Goal: Transaction & Acquisition: Purchase product/service

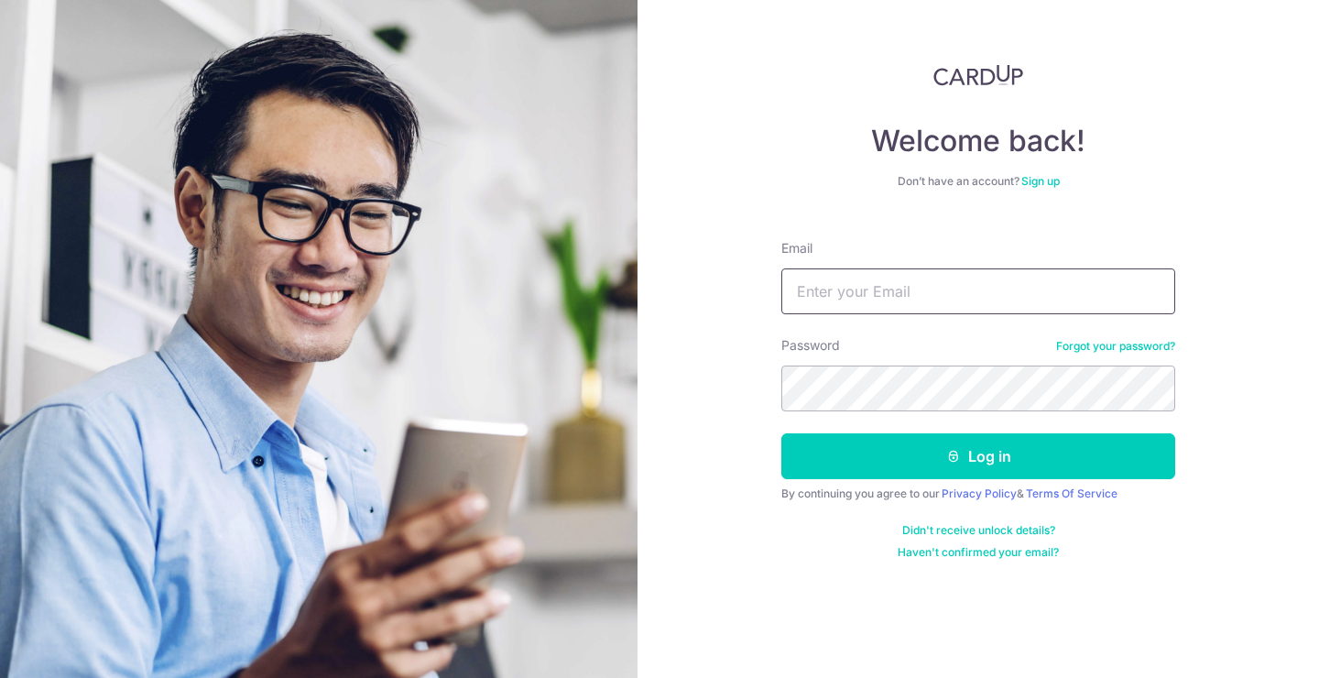
click at [846, 287] on input "Email" at bounding box center [979, 291] width 394 height 46
type input "emielvdw@icloud.com"
click at [782, 433] on button "Log in" at bounding box center [979, 456] width 394 height 46
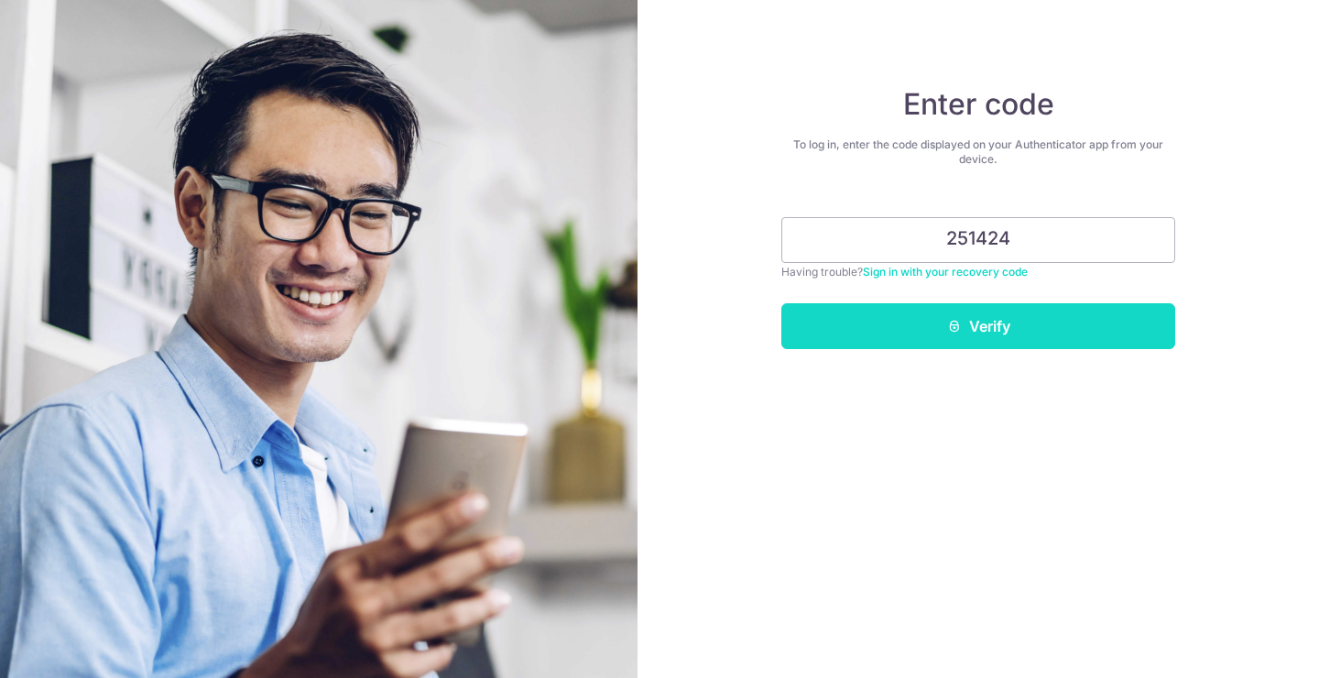
type input "251424"
click at [1045, 334] on button "Verify" at bounding box center [979, 326] width 394 height 46
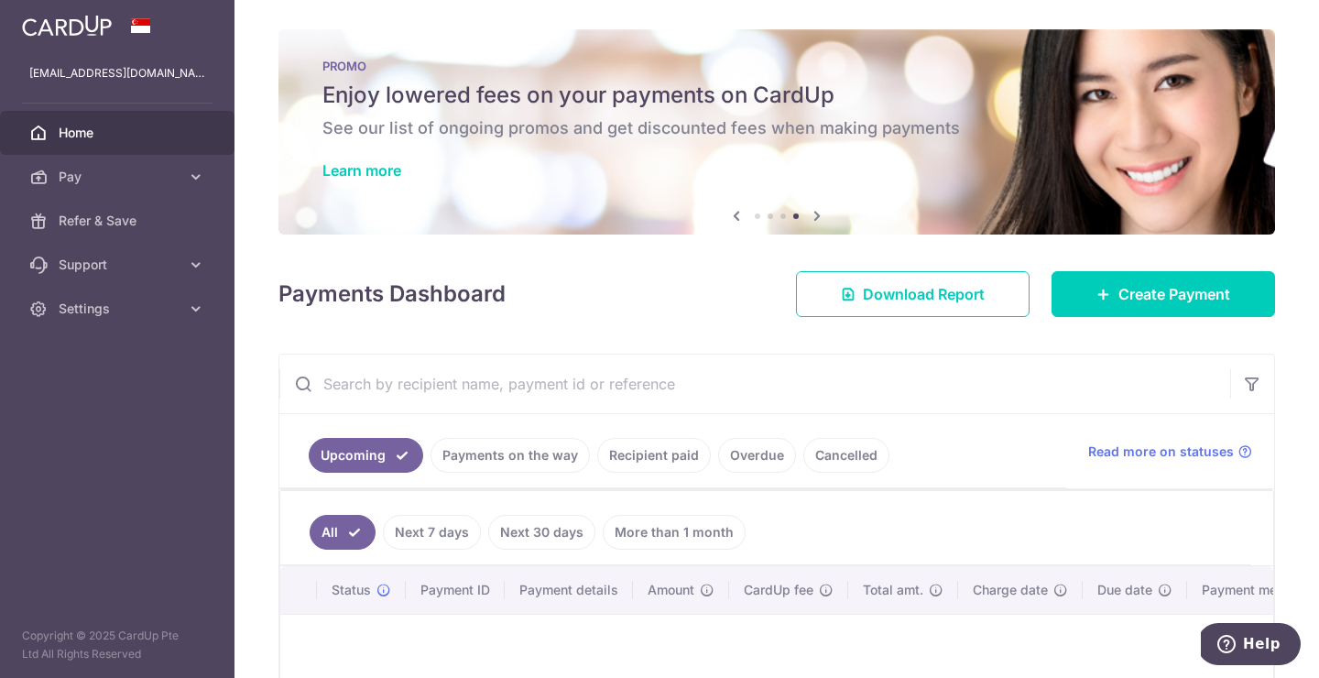
scroll to position [217, 0]
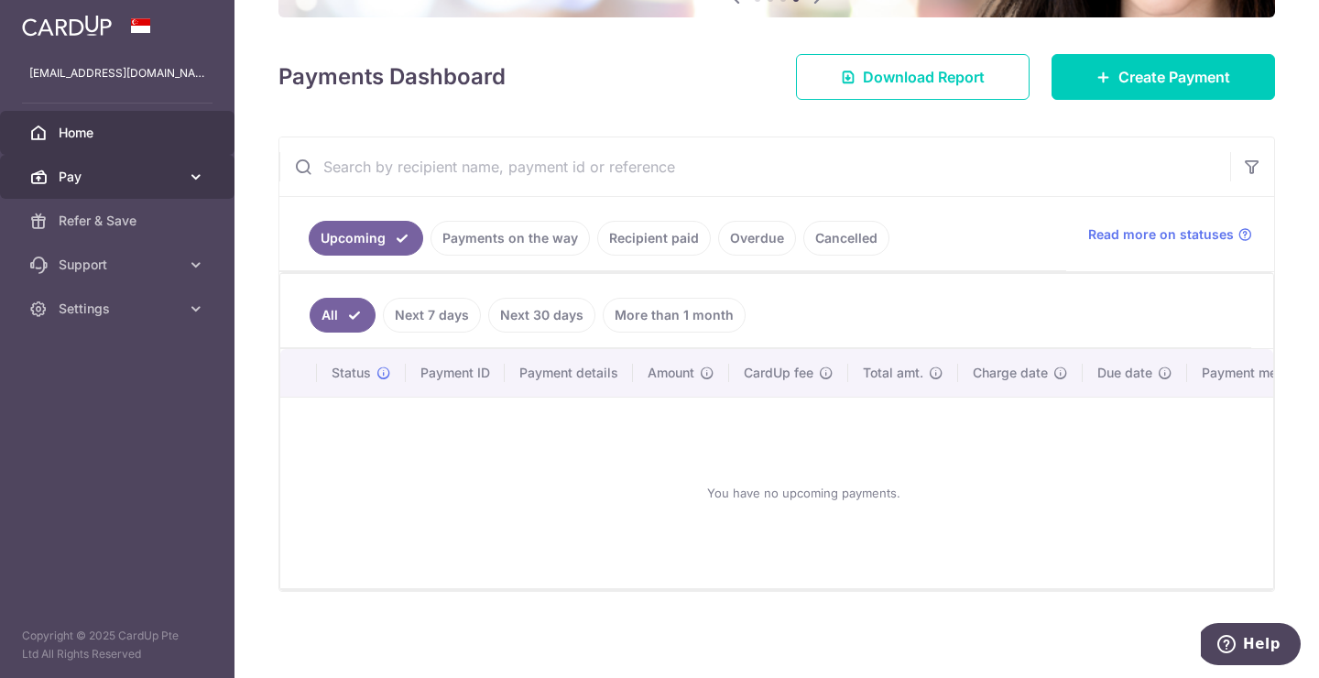
click at [91, 175] on span "Pay" at bounding box center [119, 177] width 121 height 18
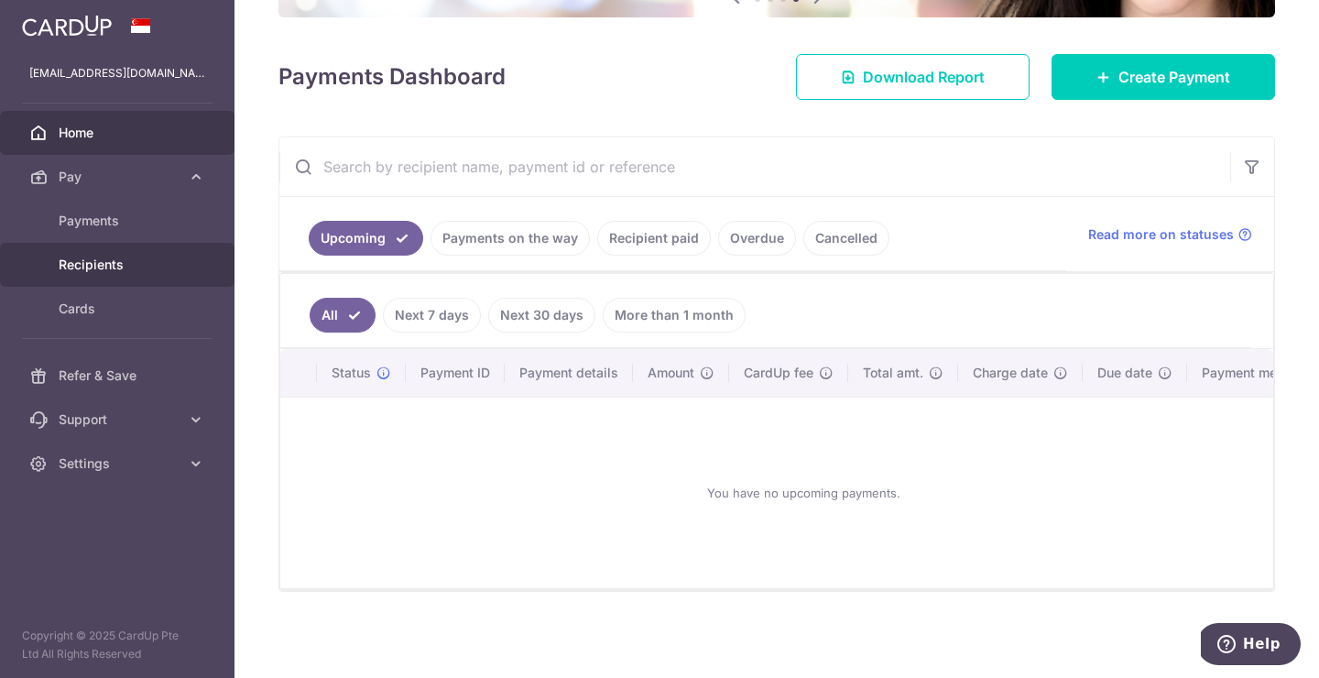
click at [92, 272] on span "Recipients" at bounding box center [119, 265] width 121 height 18
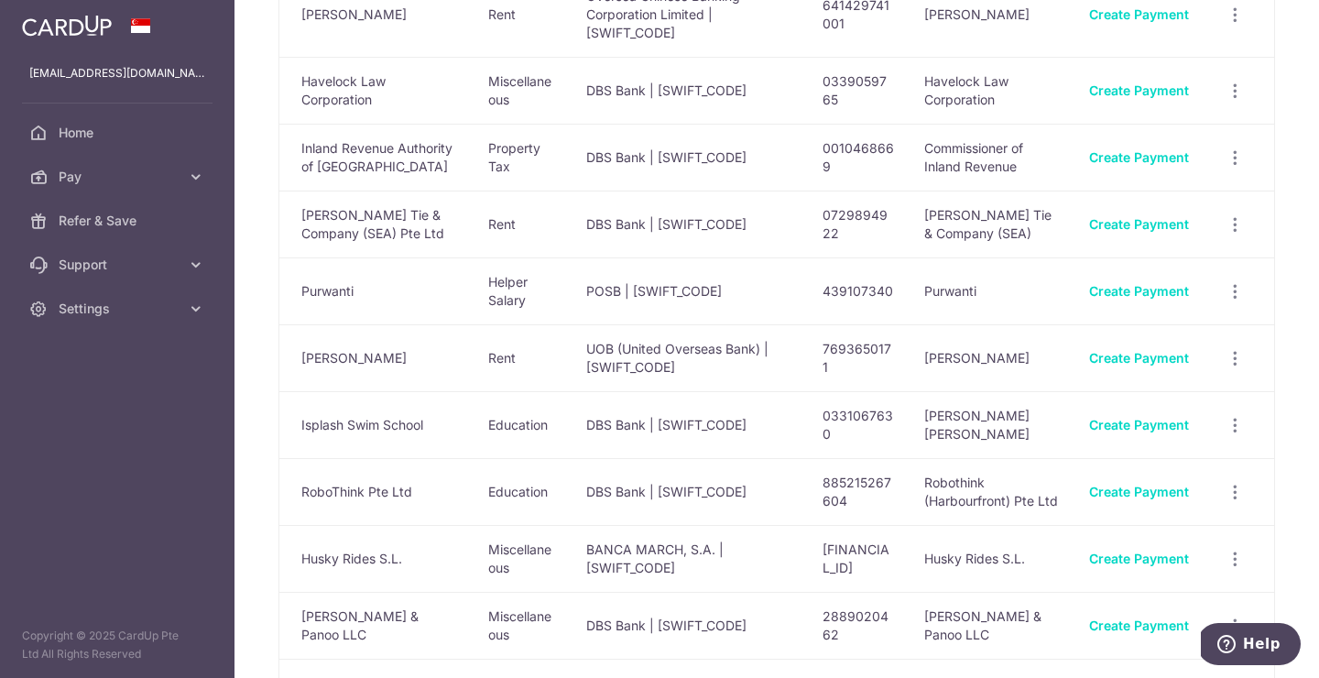
scroll to position [556, 0]
click at [1149, 299] on div "Create Payment" at bounding box center [1139, 289] width 100 height 18
click at [1234, 300] on icon "button" at bounding box center [1235, 289] width 19 height 19
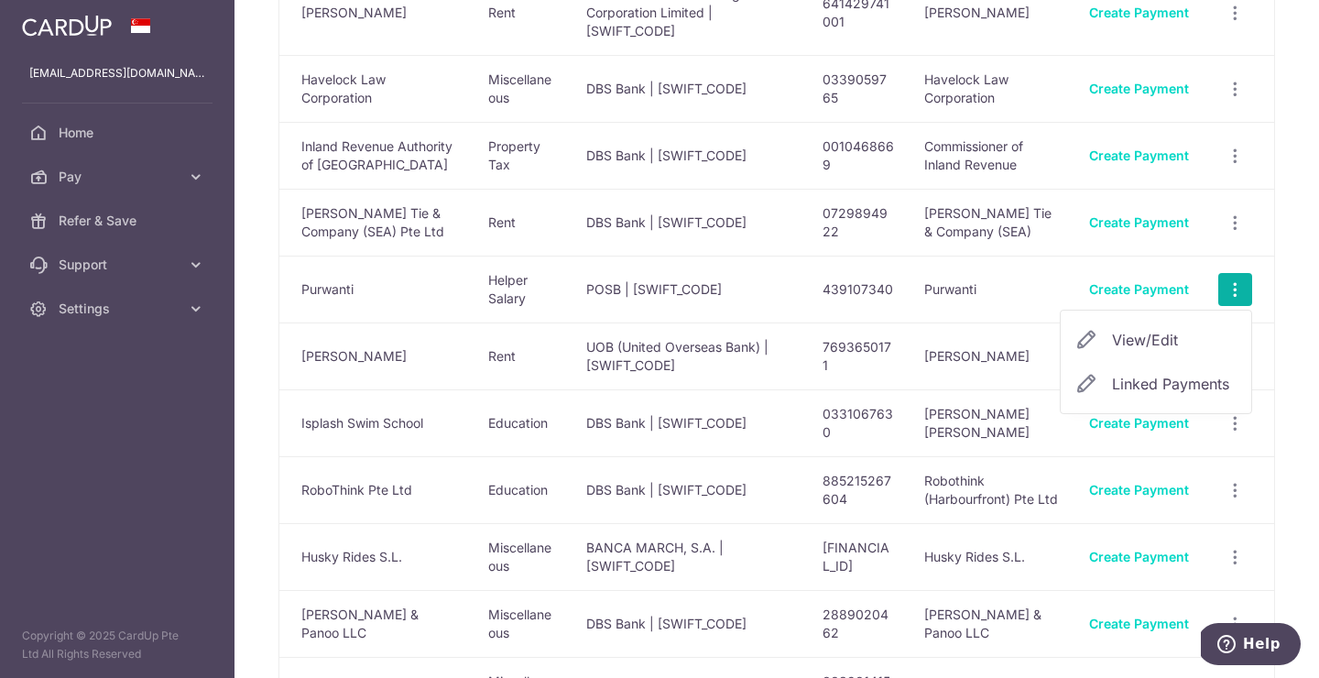
click at [1020, 323] on td "Purwanti" at bounding box center [993, 289] width 166 height 67
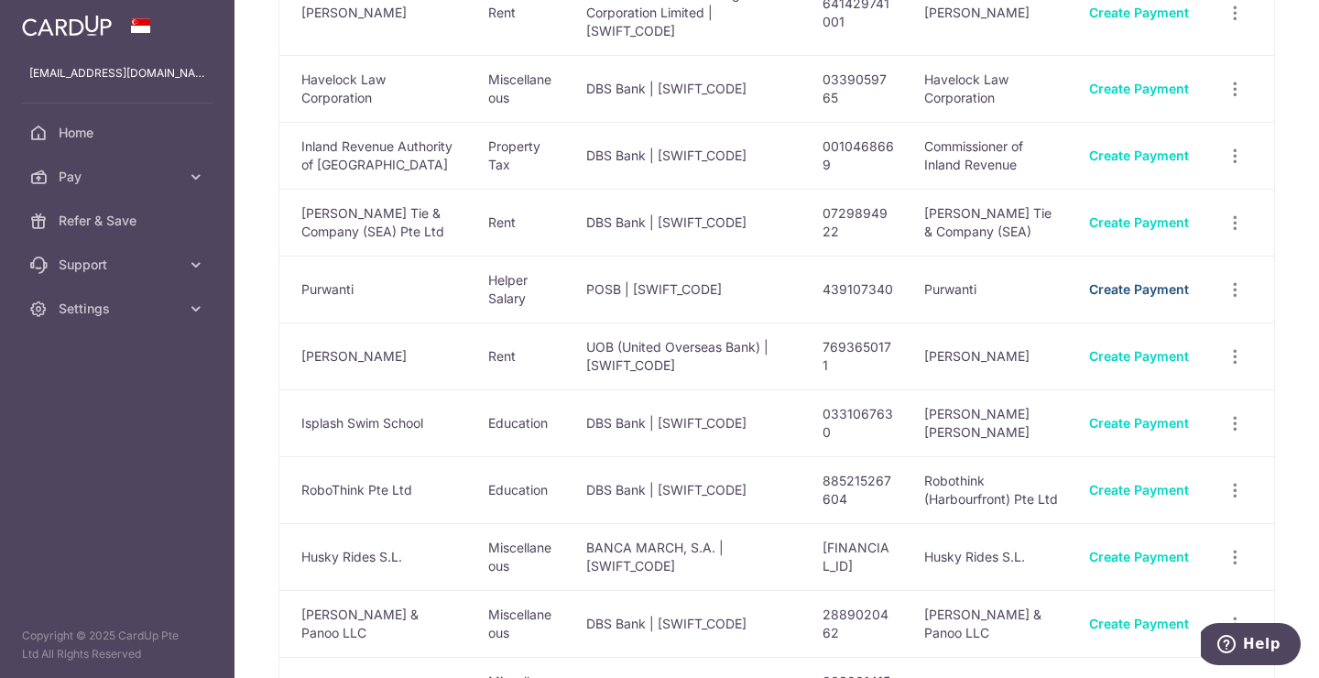
click at [1117, 297] on link "Create Payment" at bounding box center [1139, 289] width 100 height 16
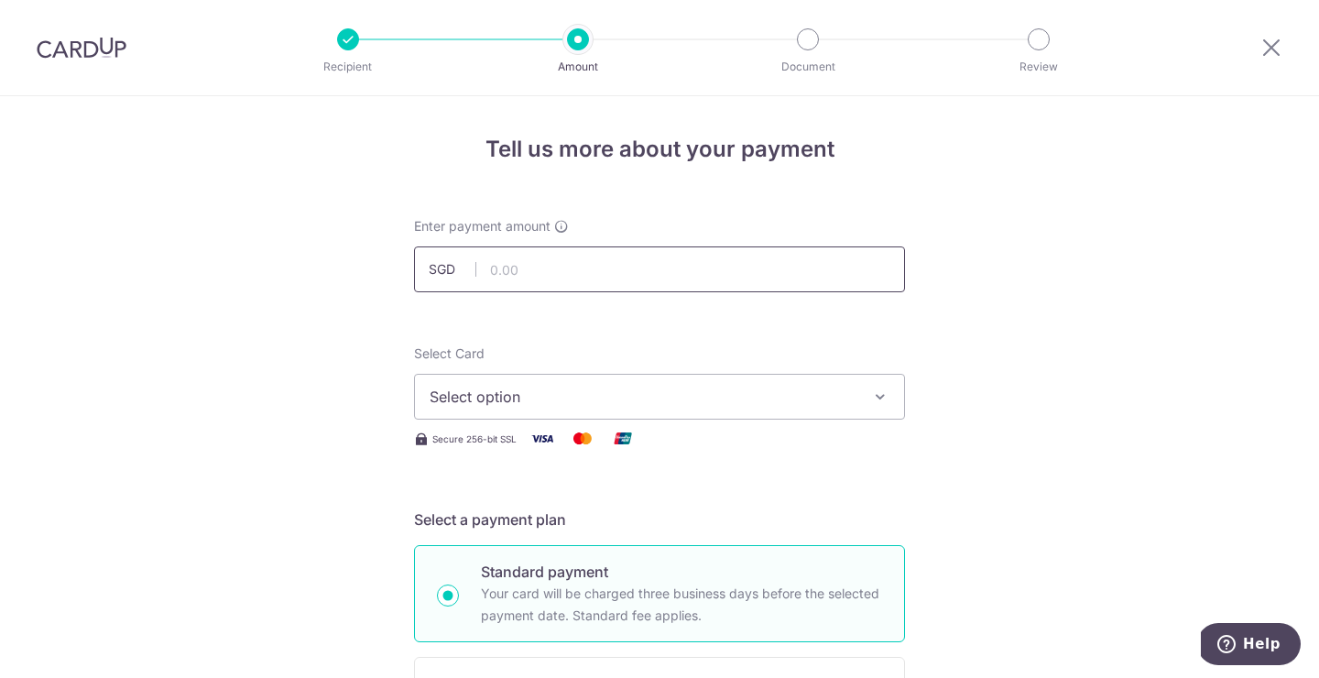
click at [508, 259] on input "text" at bounding box center [659, 269] width 491 height 46
type input "800.00"
click at [546, 381] on button "Select option" at bounding box center [659, 397] width 491 height 46
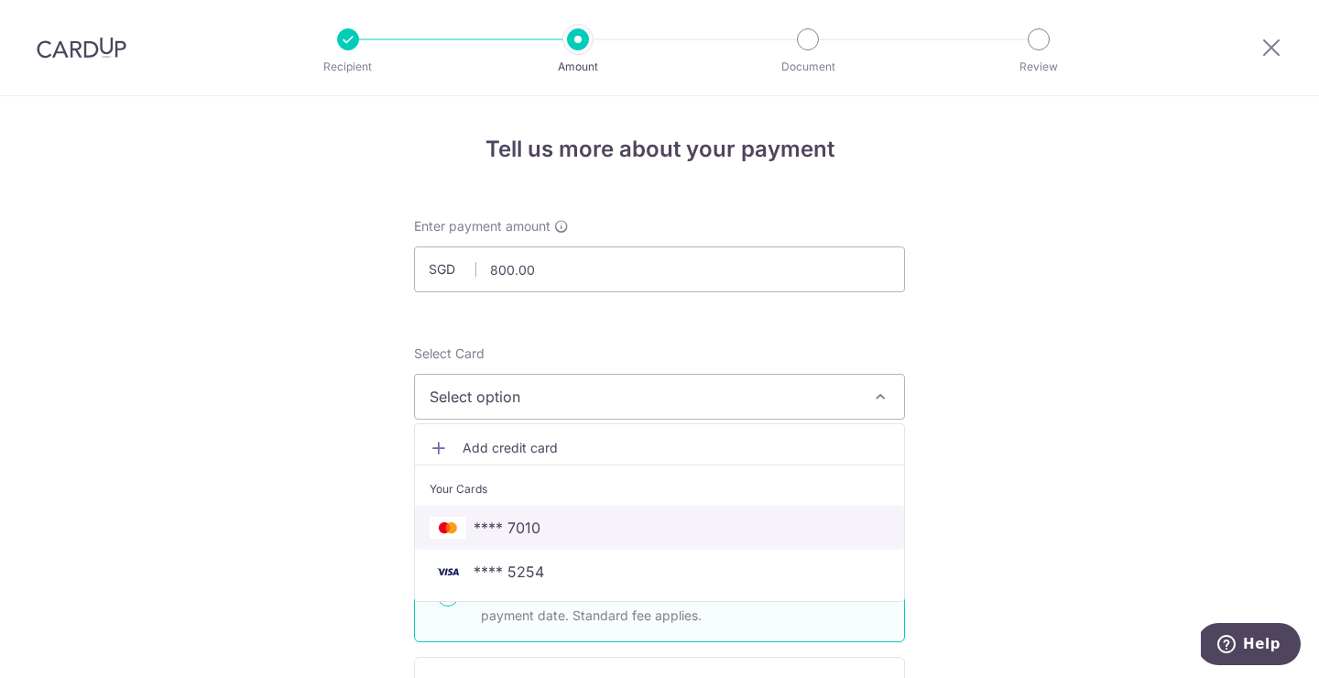
click at [564, 530] on span "**** 7010" at bounding box center [660, 528] width 460 height 22
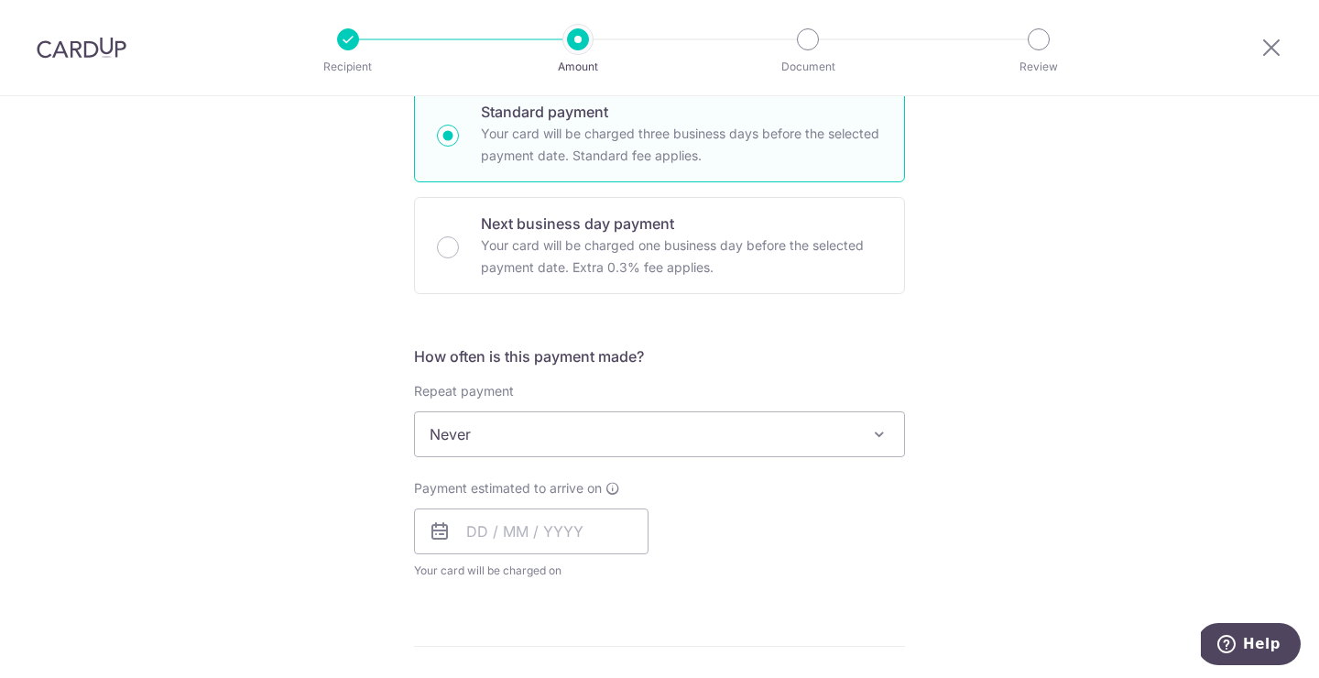
scroll to position [490, 0]
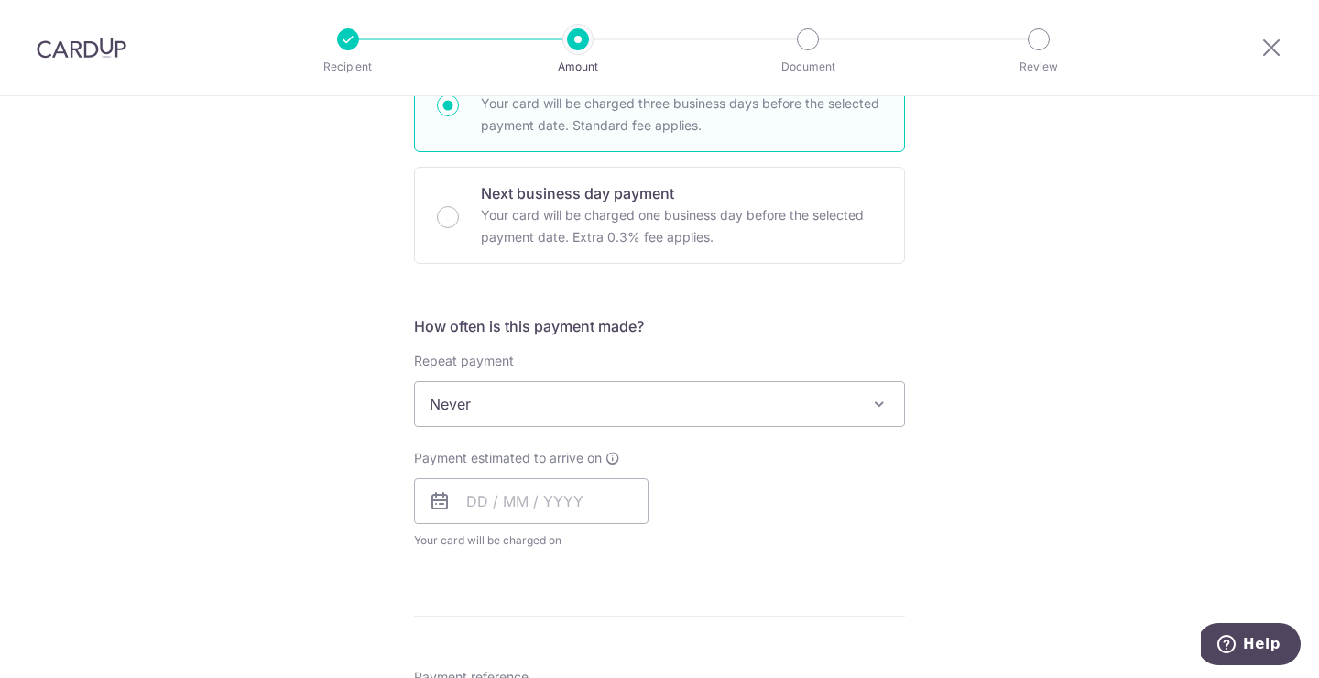
click at [465, 399] on span "Never" at bounding box center [659, 404] width 489 height 44
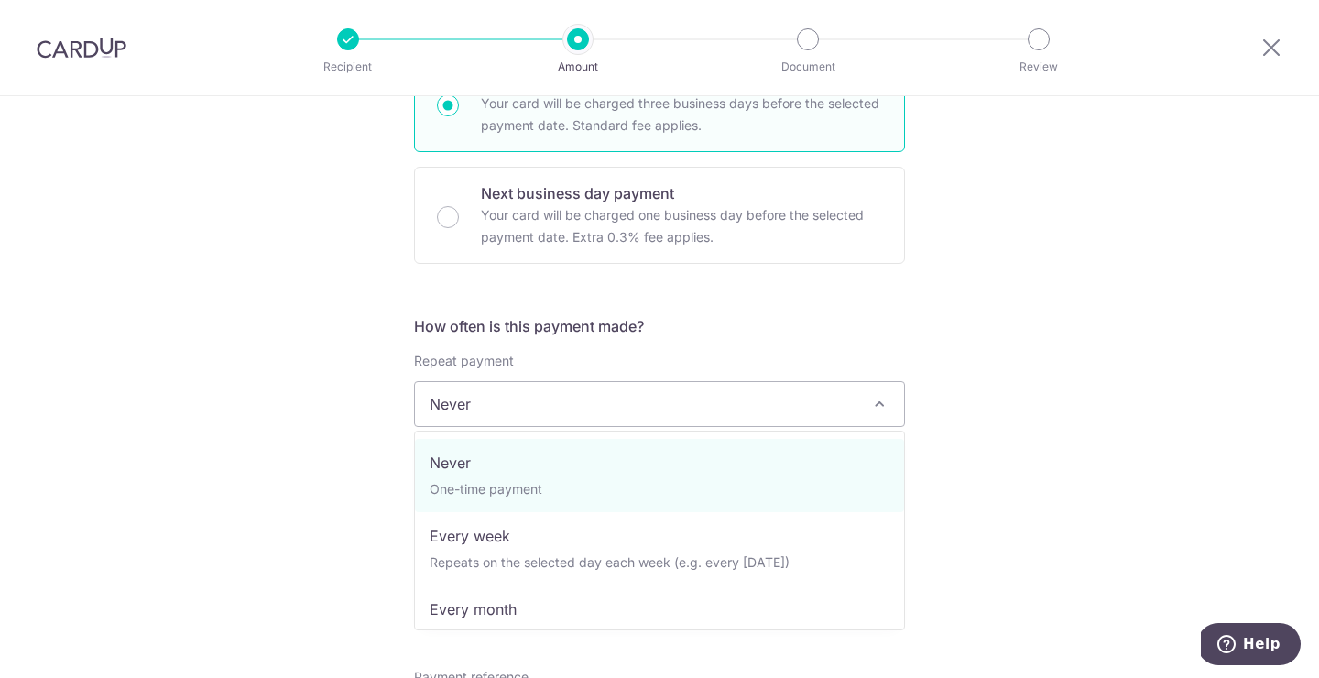
click at [465, 399] on span "Never" at bounding box center [659, 404] width 489 height 44
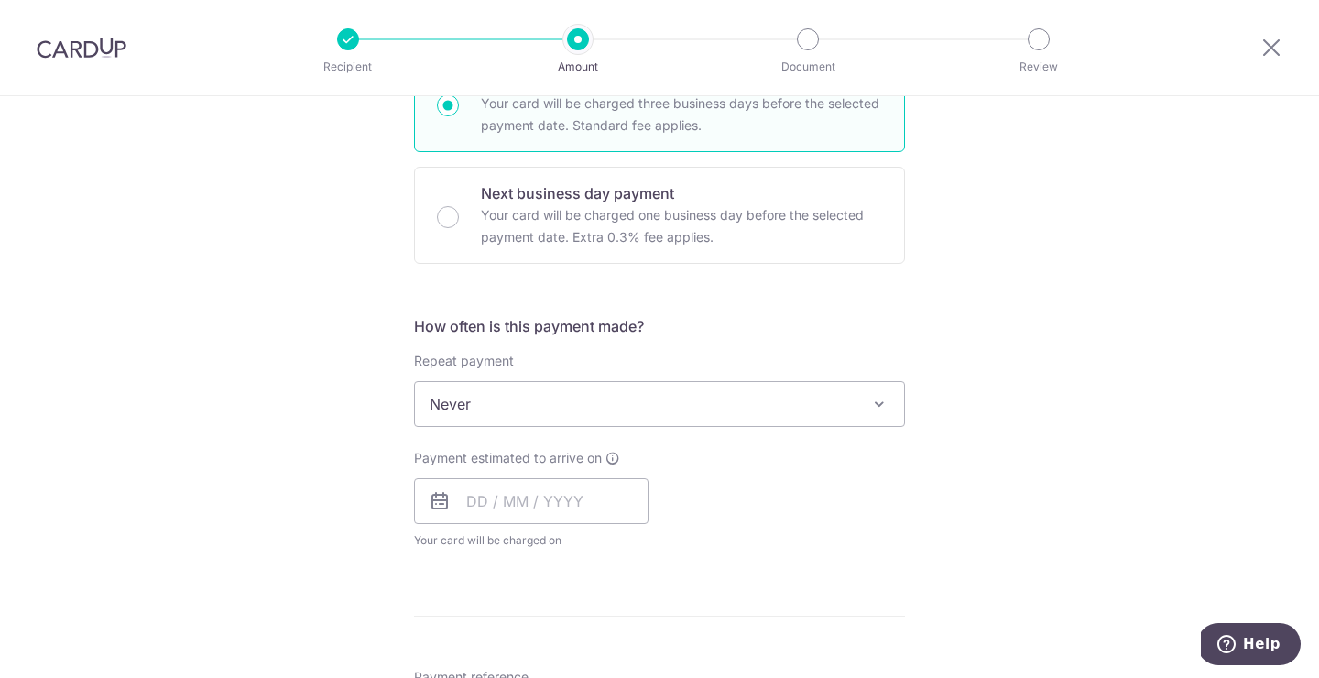
scroll to position [689, 0]
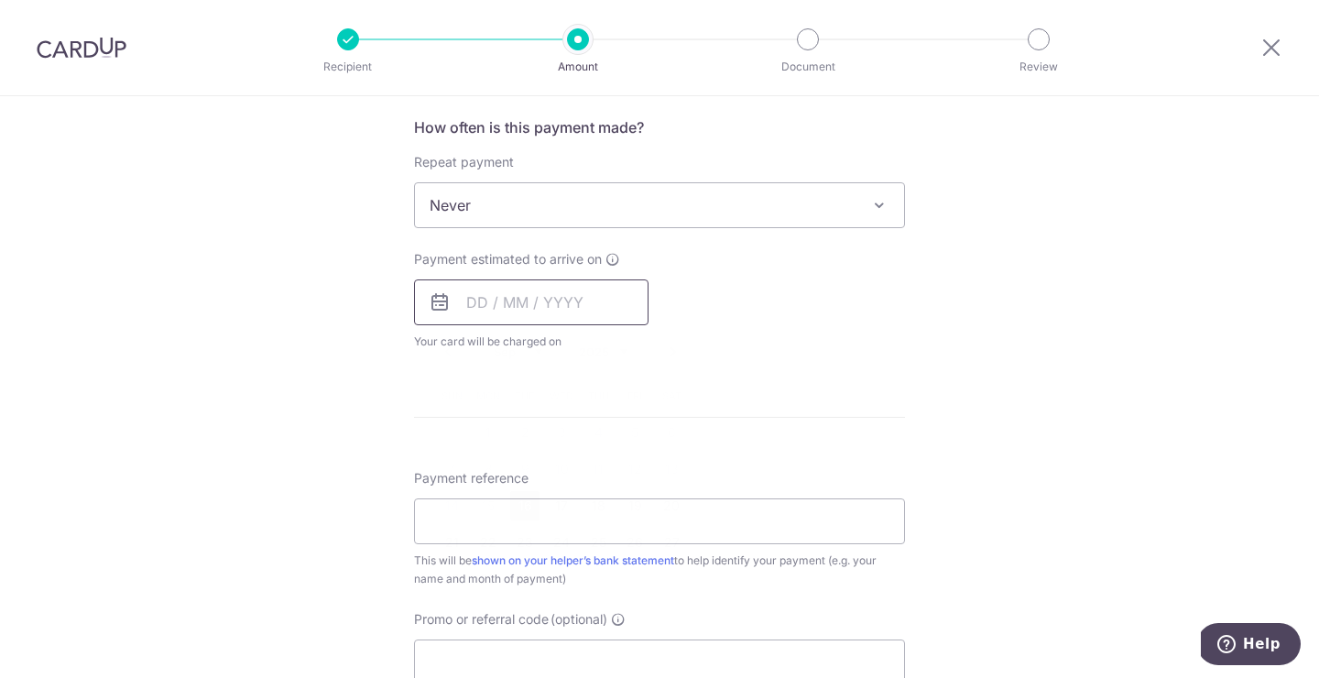
click at [475, 297] on input "text" at bounding box center [531, 302] width 235 height 46
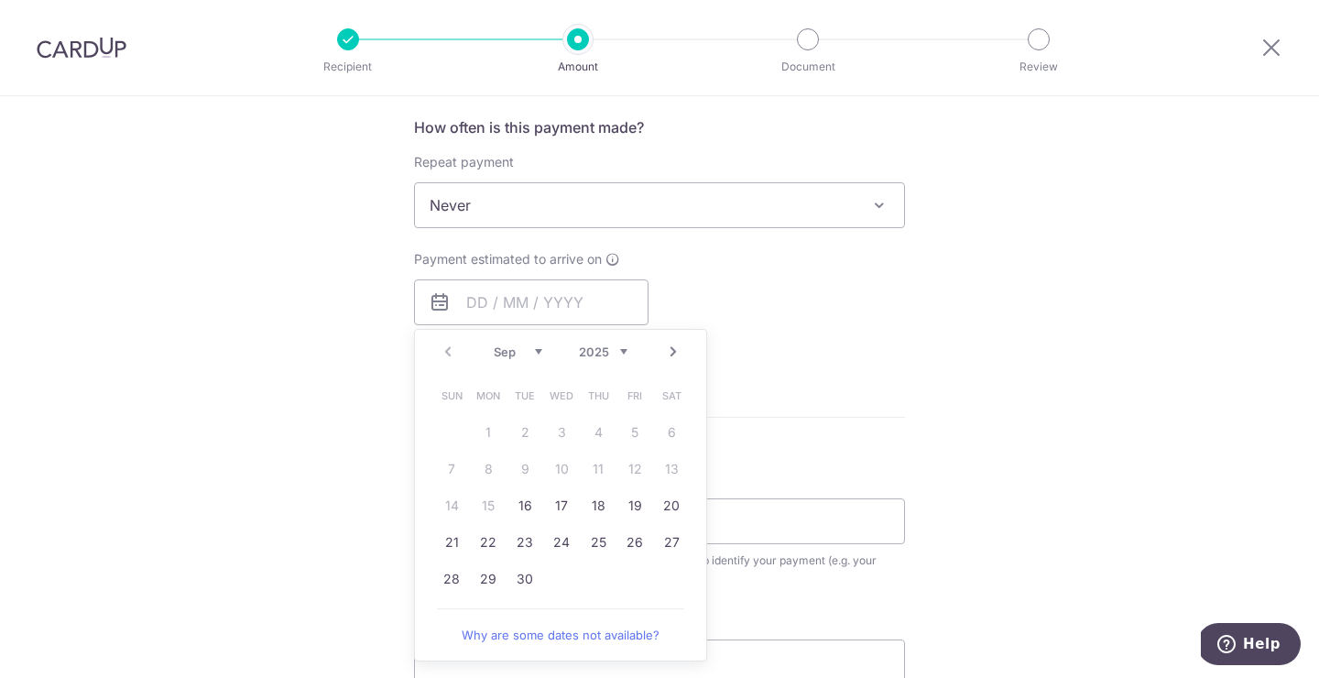
click at [370, 446] on div "Tell us more about your payment Enter payment amount SGD 800.00 800.00 Select C…" at bounding box center [659, 236] width 1319 height 1658
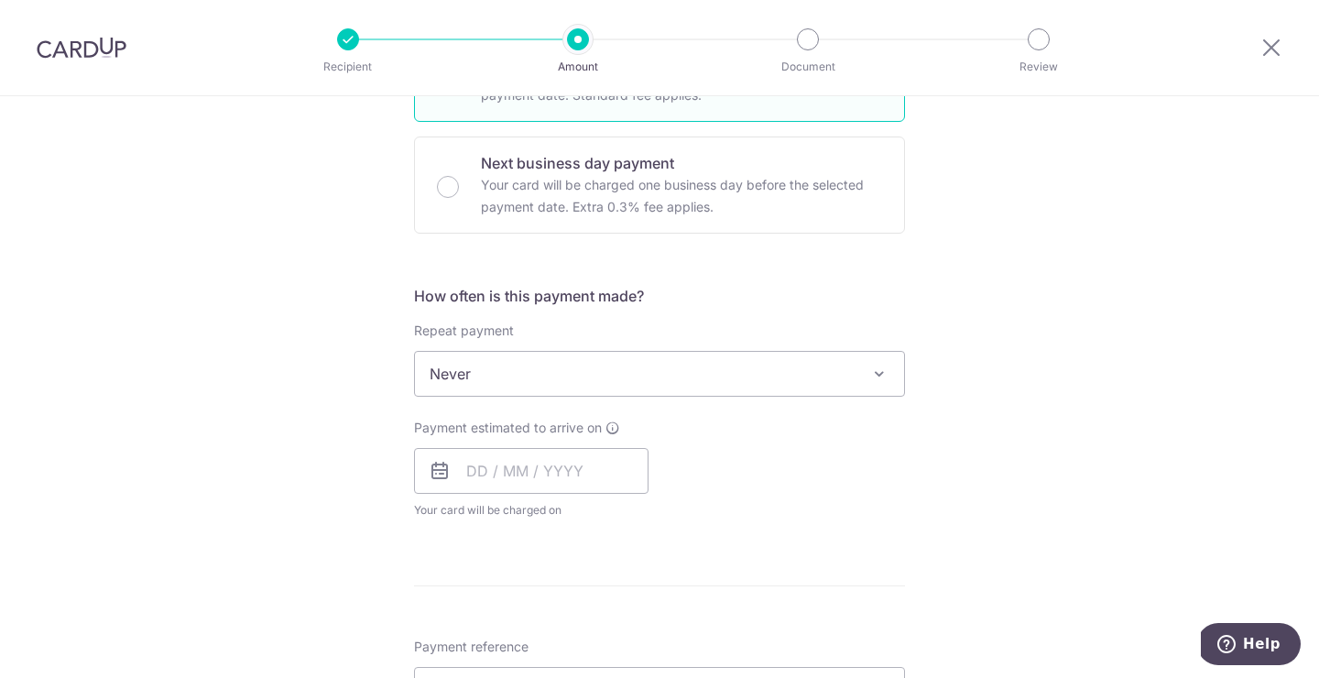
scroll to position [517, 0]
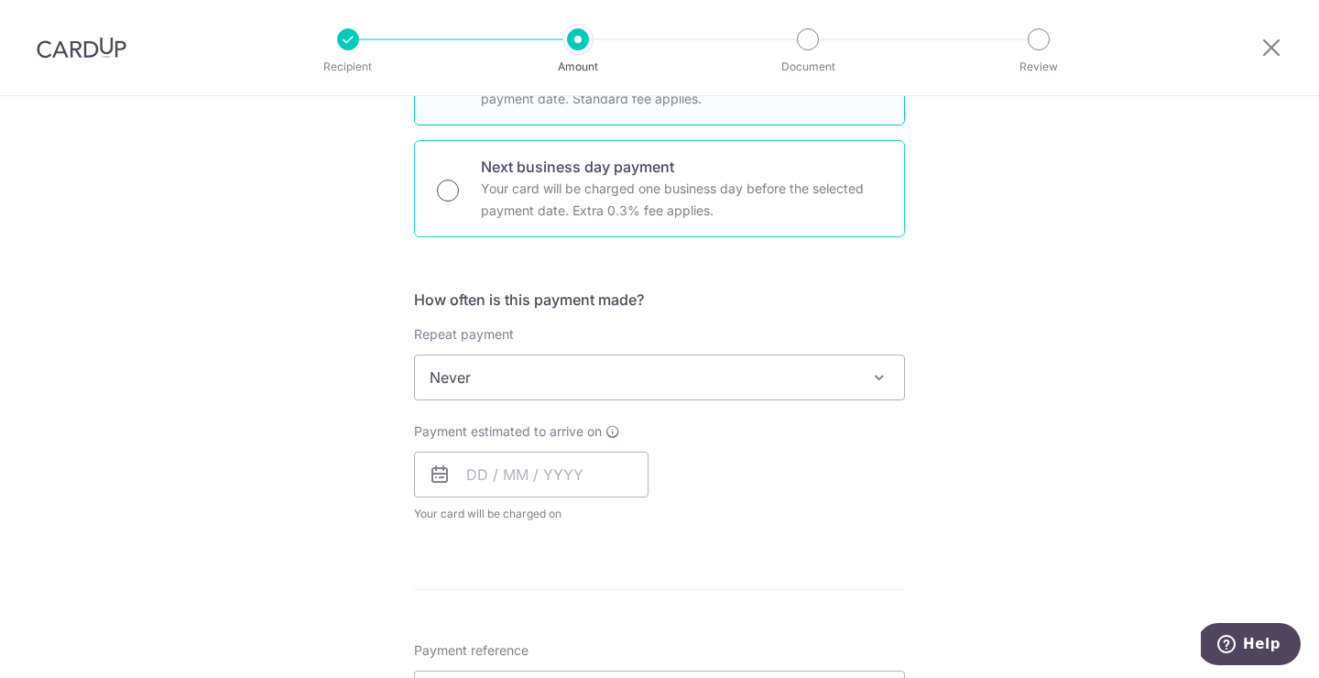
click at [437, 188] on input "Next business day payment Your card will be charged one business day before the…" at bounding box center [448, 191] width 22 height 22
radio input "true"
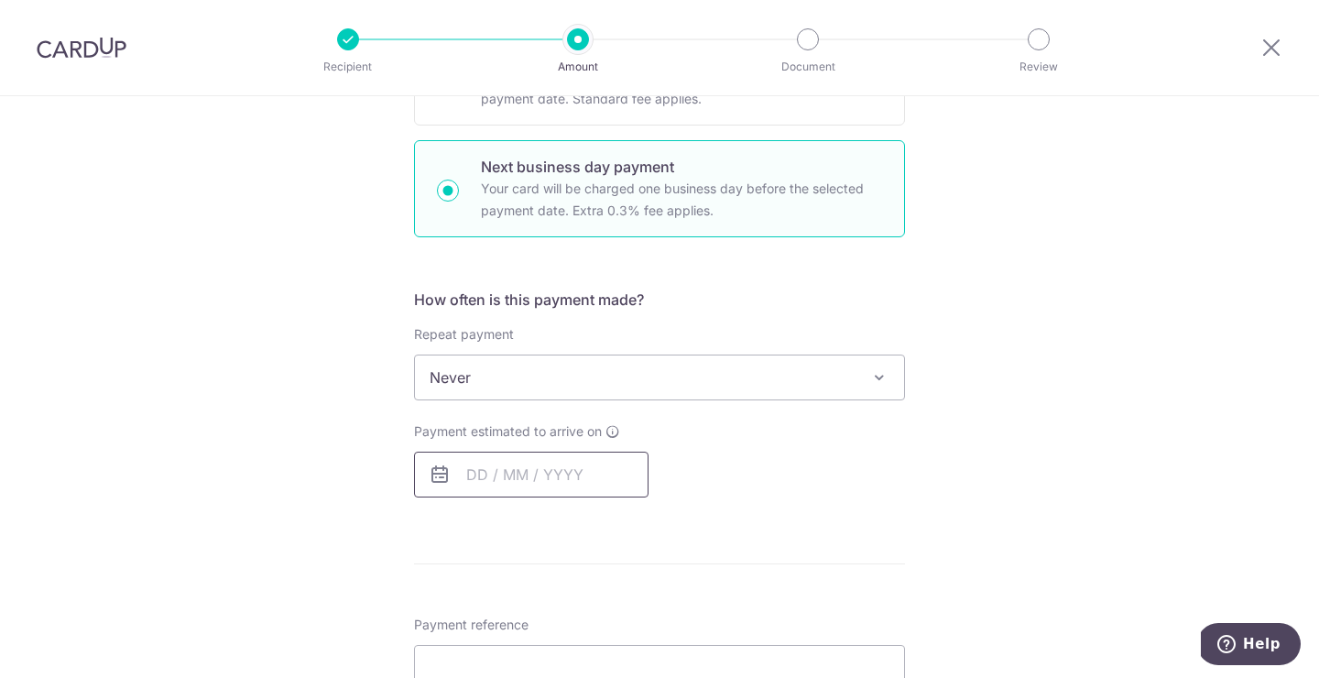
click at [470, 471] on input "text" at bounding box center [531, 475] width 235 height 46
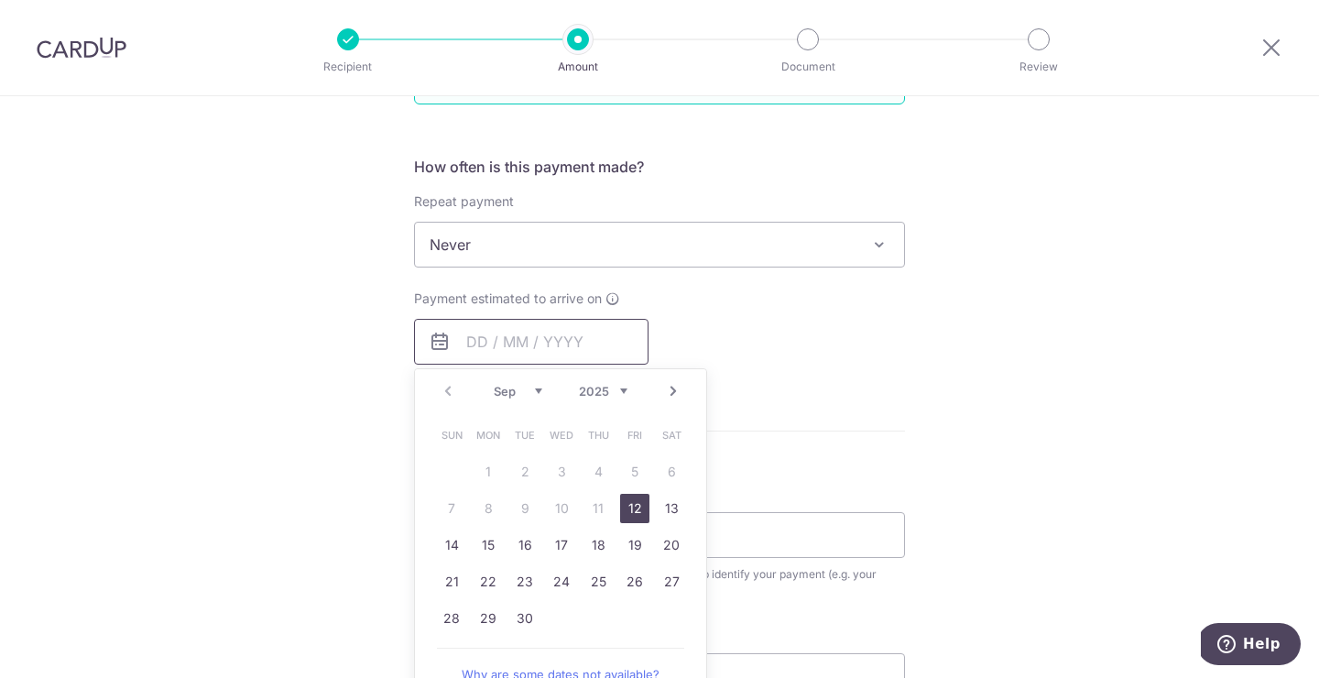
scroll to position [701, 0]
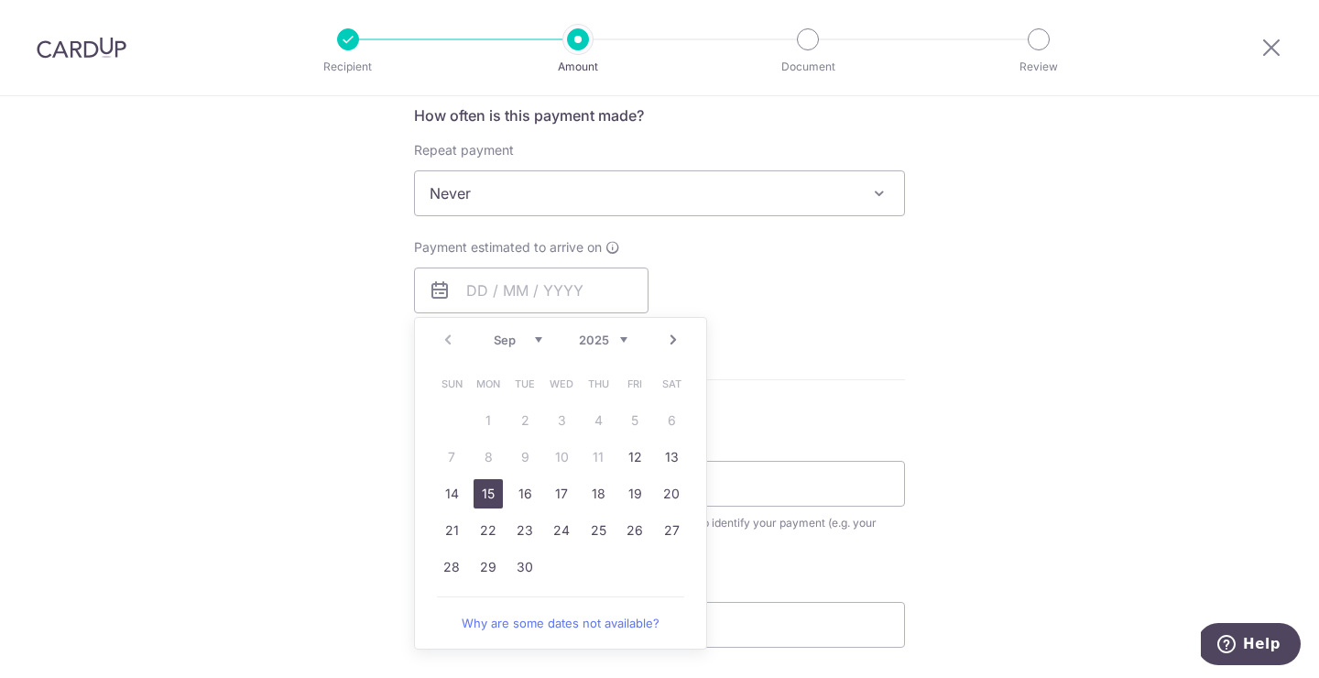
click at [488, 501] on link "15" at bounding box center [488, 493] width 29 height 29
type input "[DATE]"
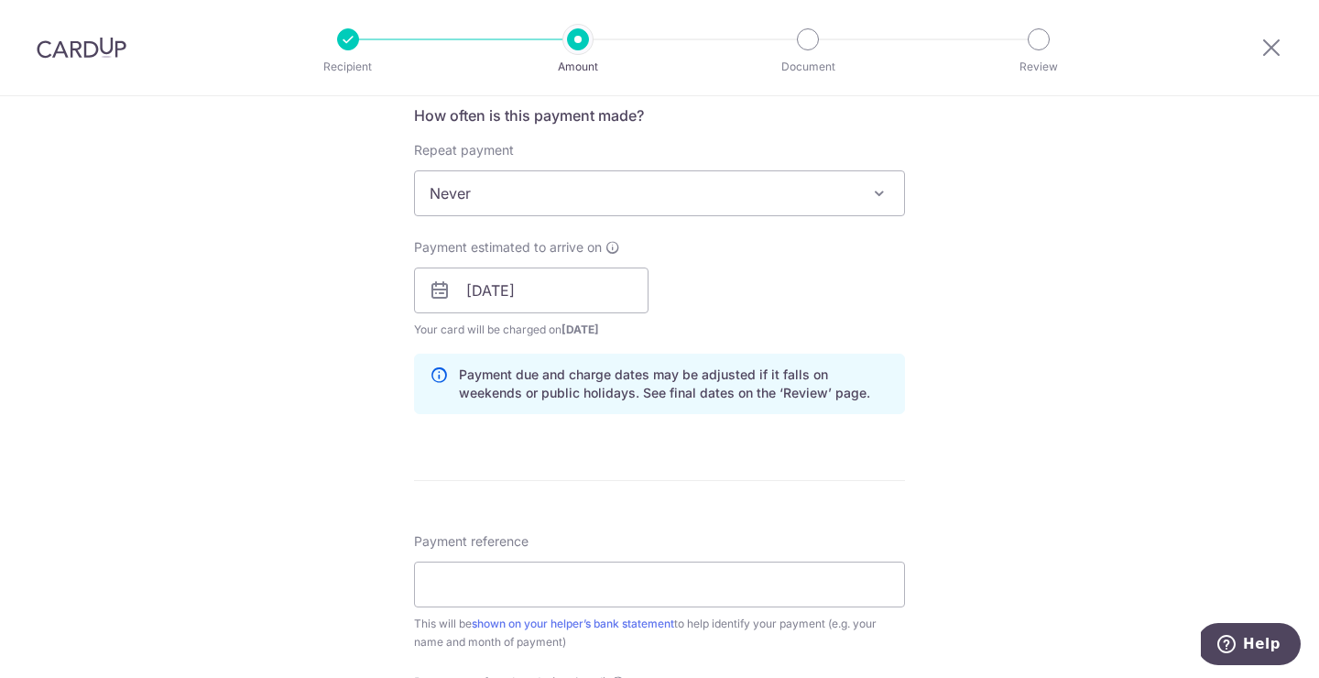
click at [395, 413] on div "Tell us more about your payment Enter payment amount SGD 800.00 800.00 Select C…" at bounding box center [659, 306] width 1319 height 1822
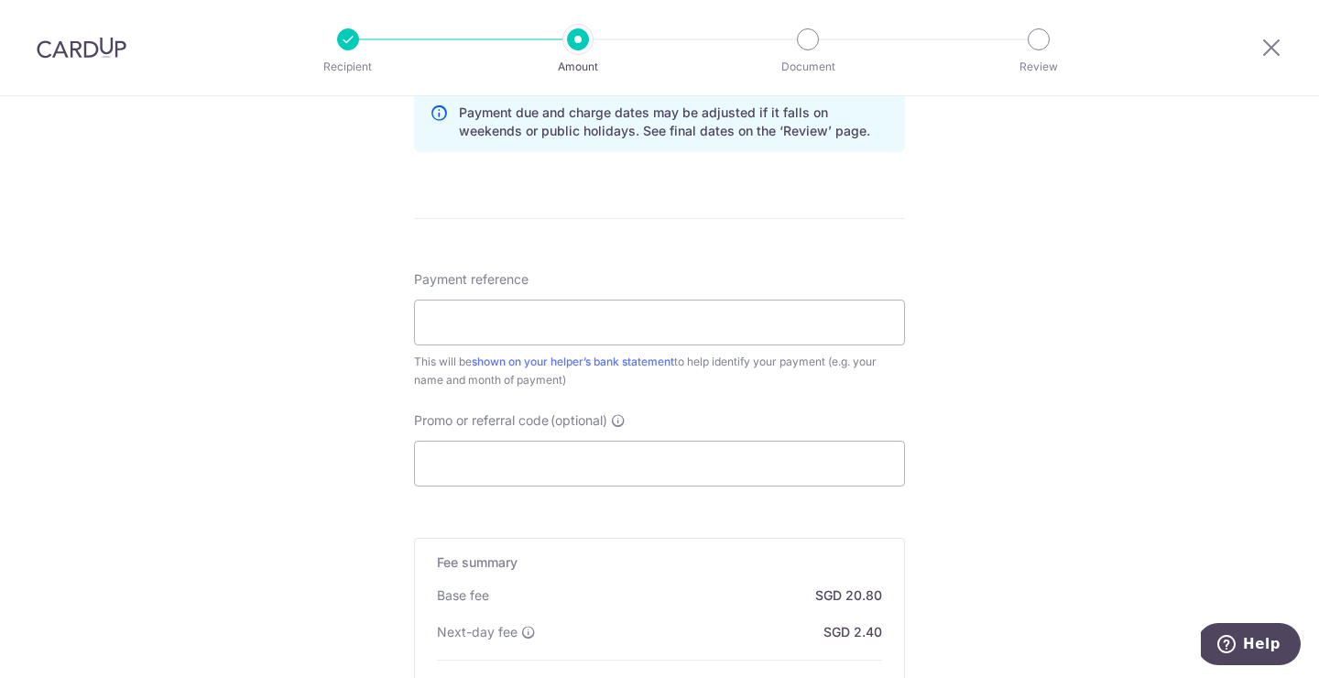
scroll to position [964, 0]
click at [456, 332] on input "Payment reference" at bounding box center [659, 322] width 491 height 46
type input "Salary"
click at [465, 453] on input "Promo or referral code (optional)" at bounding box center [659, 463] width 491 height 46
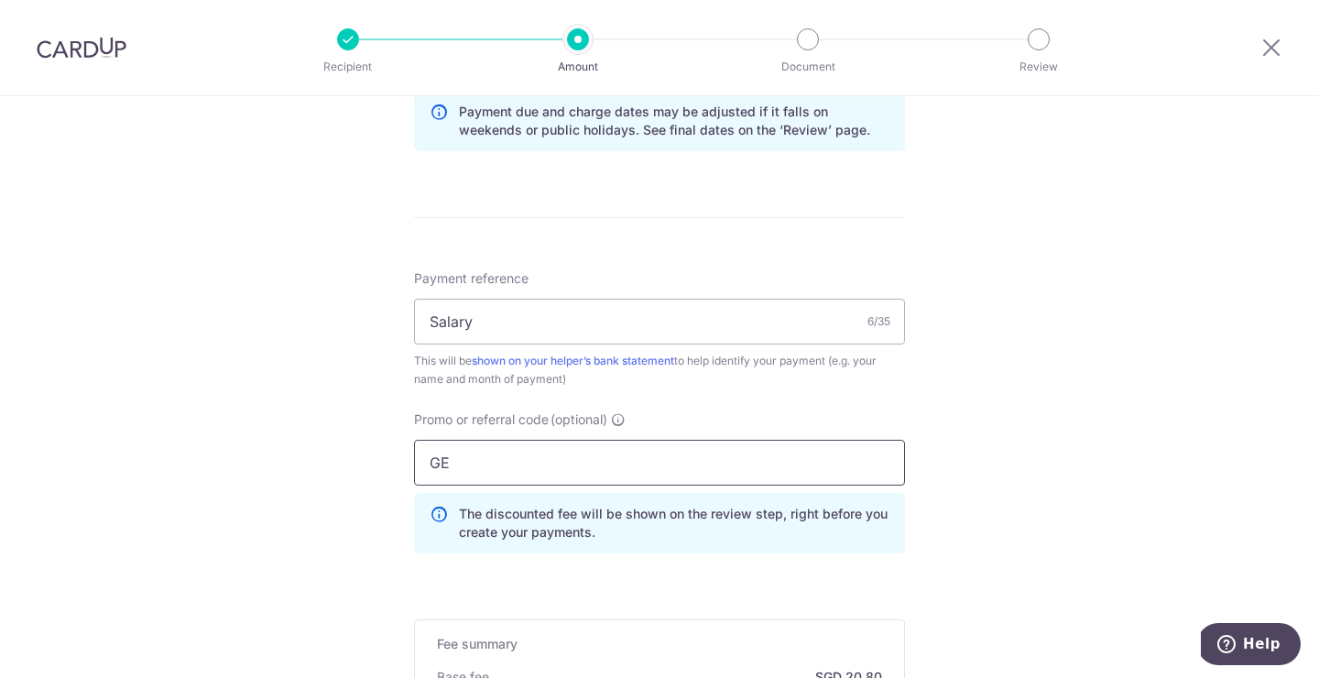
type input "G"
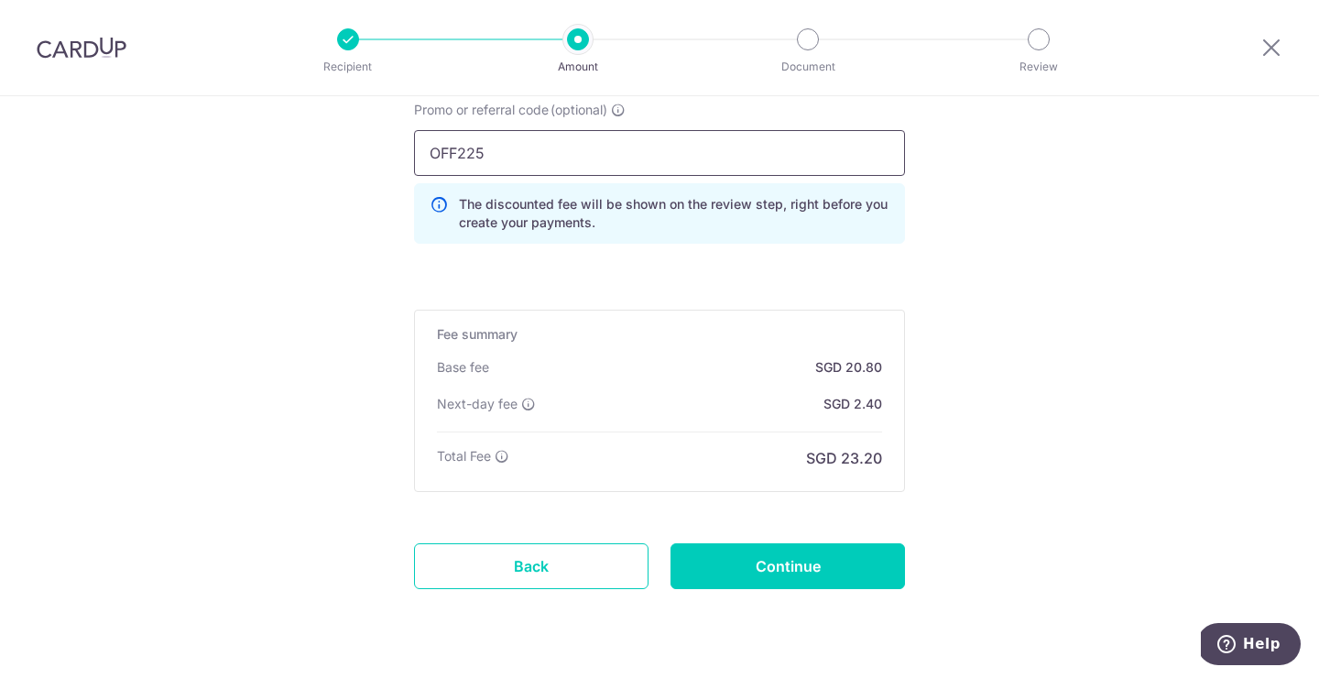
scroll to position [1286, 0]
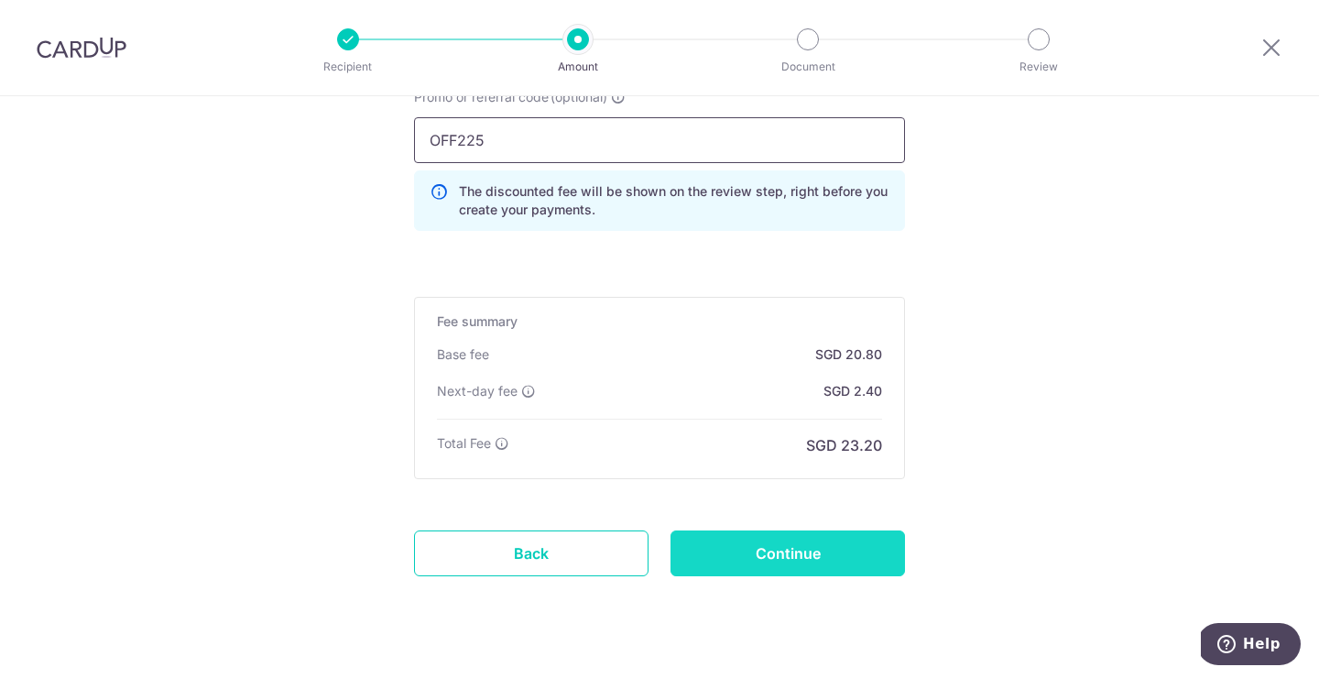
type input "OFF225"
click at [801, 551] on input "Continue" at bounding box center [788, 554] width 235 height 46
type input "Create Schedule"
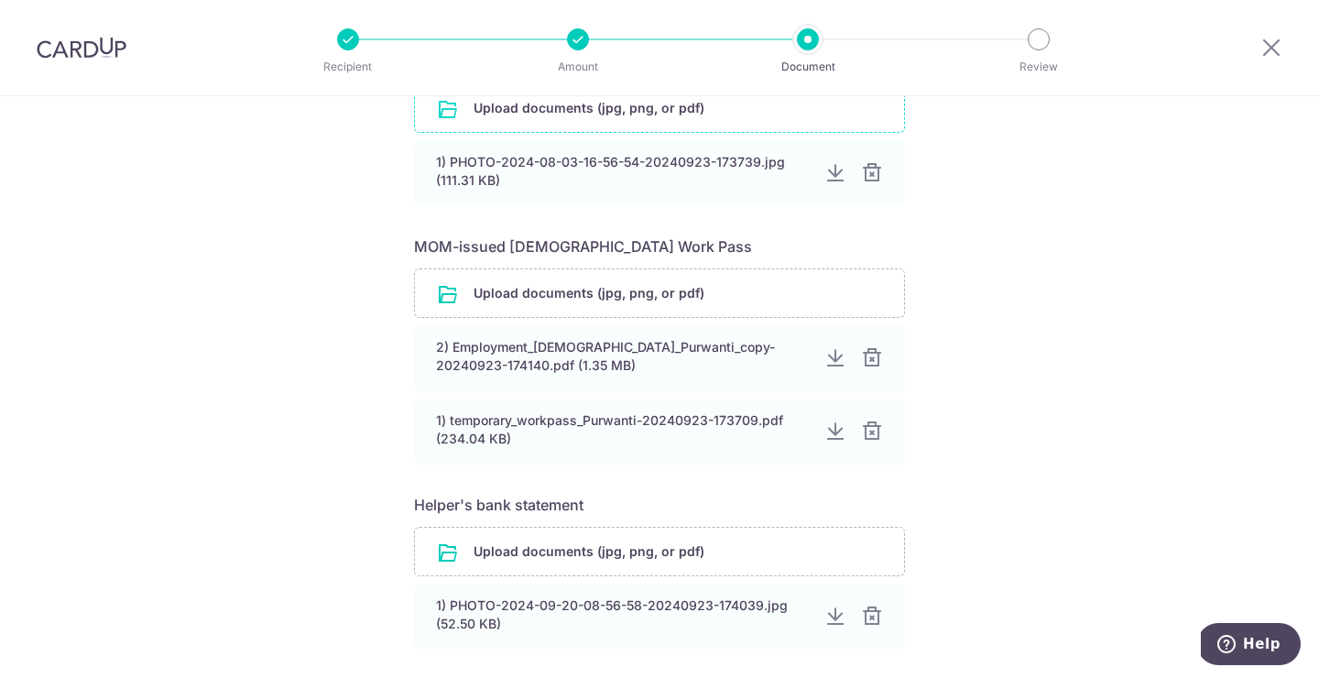
scroll to position [957, 0]
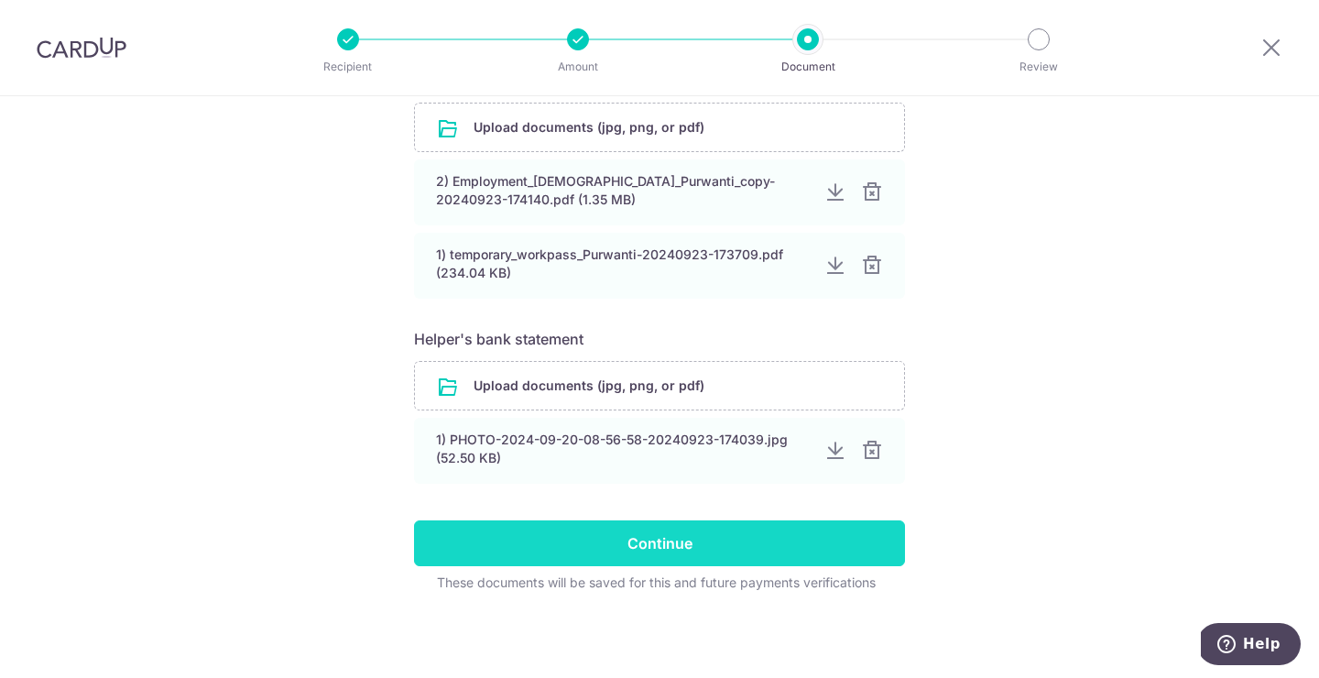
click at [744, 551] on input "Continue" at bounding box center [659, 543] width 491 height 46
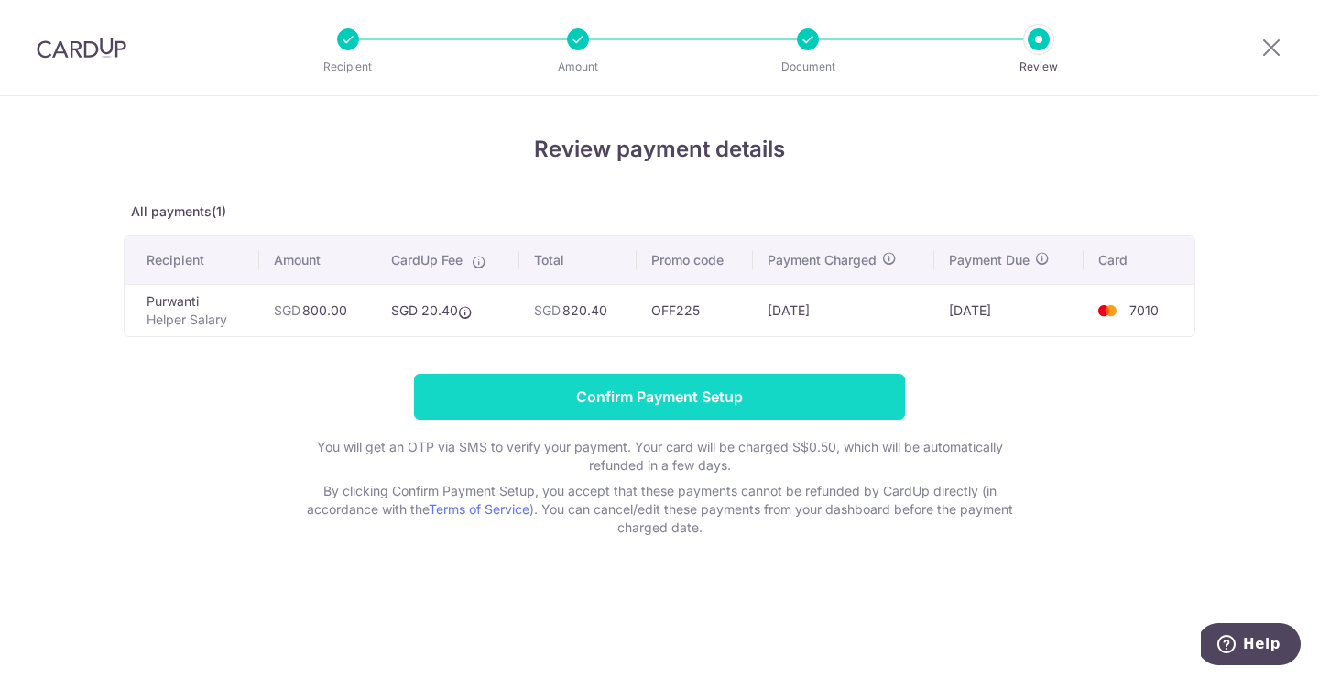
click at [680, 393] on input "Confirm Payment Setup" at bounding box center [659, 397] width 491 height 46
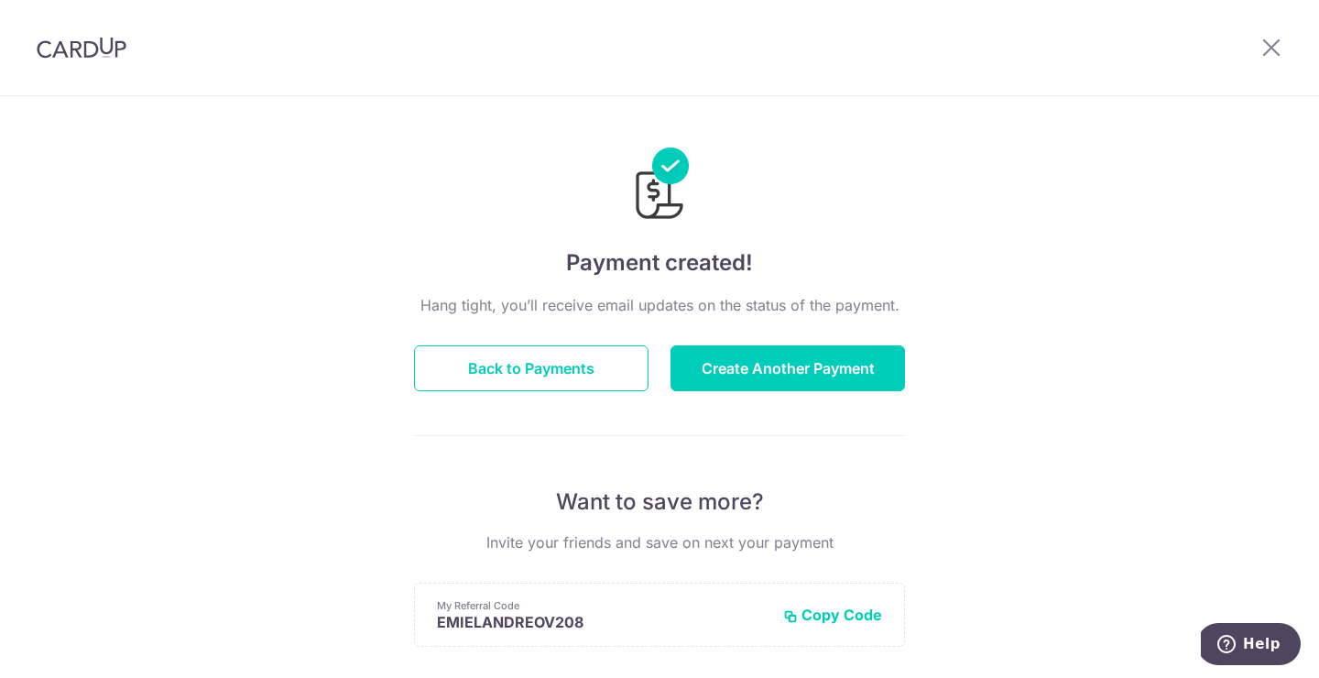
click at [115, 57] on img at bounding box center [82, 48] width 90 height 22
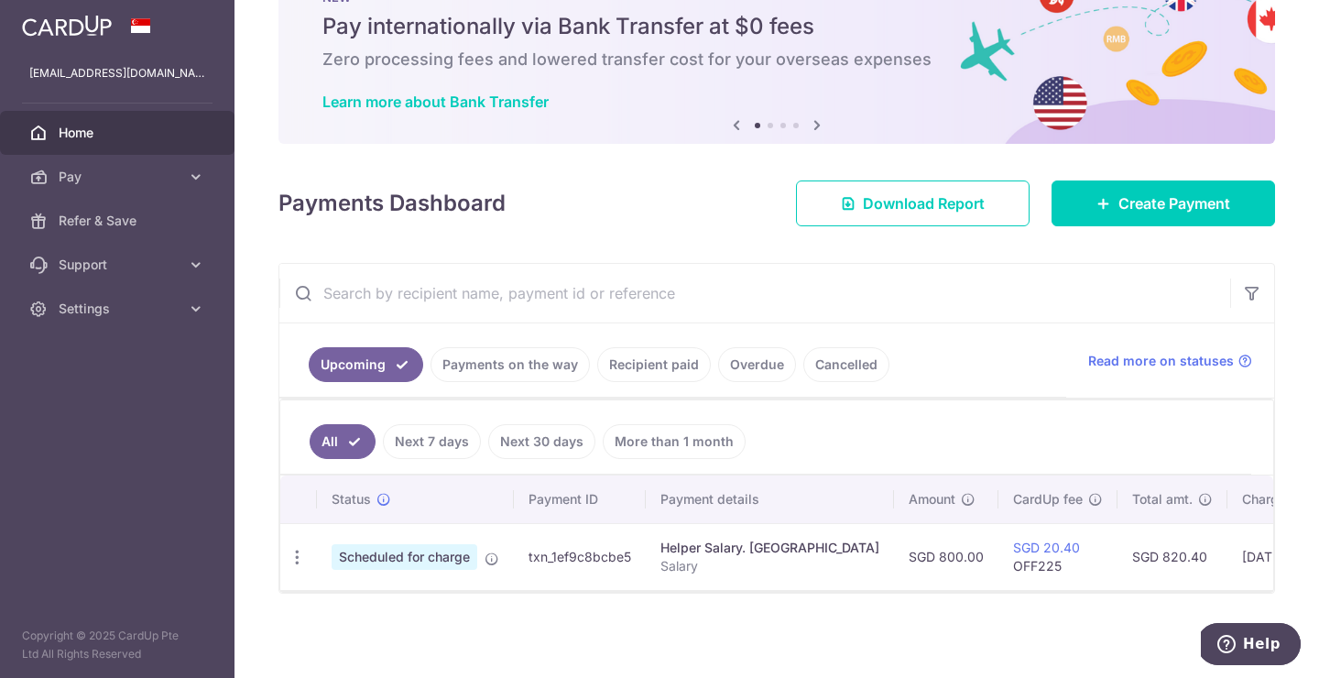
scroll to position [71, 0]
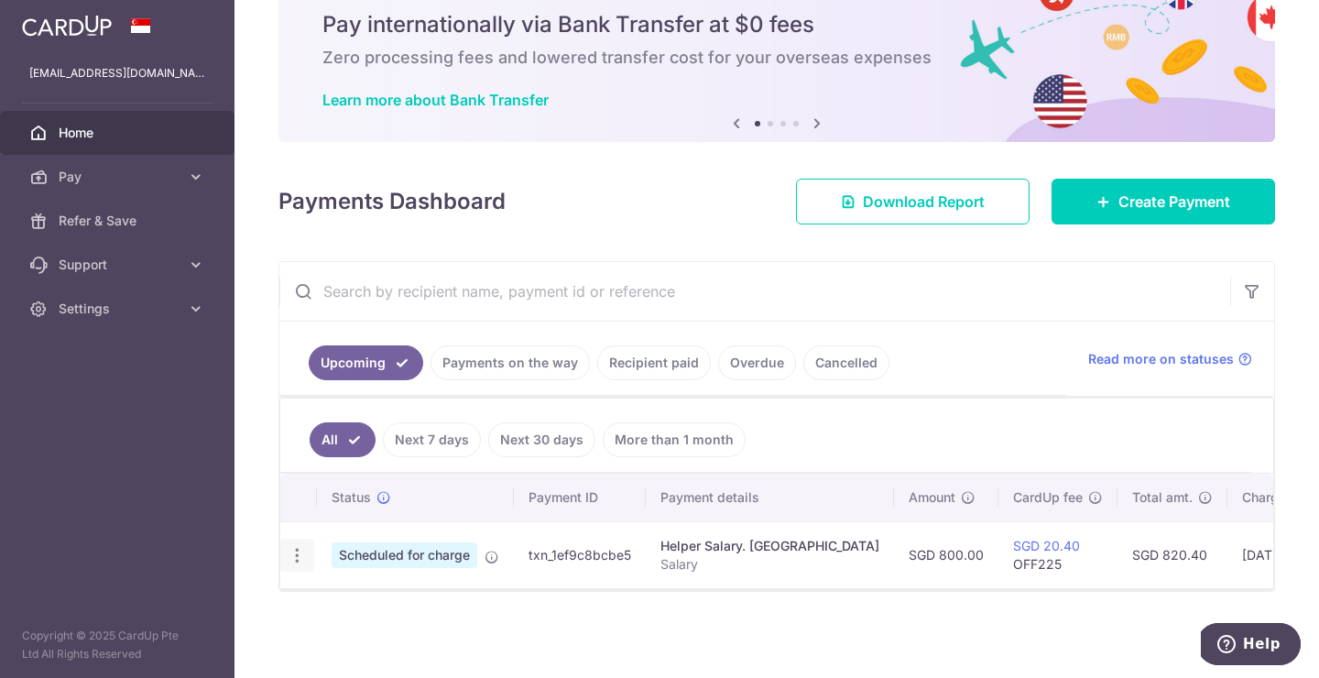
click at [301, 549] on icon "button" at bounding box center [297, 555] width 19 height 19
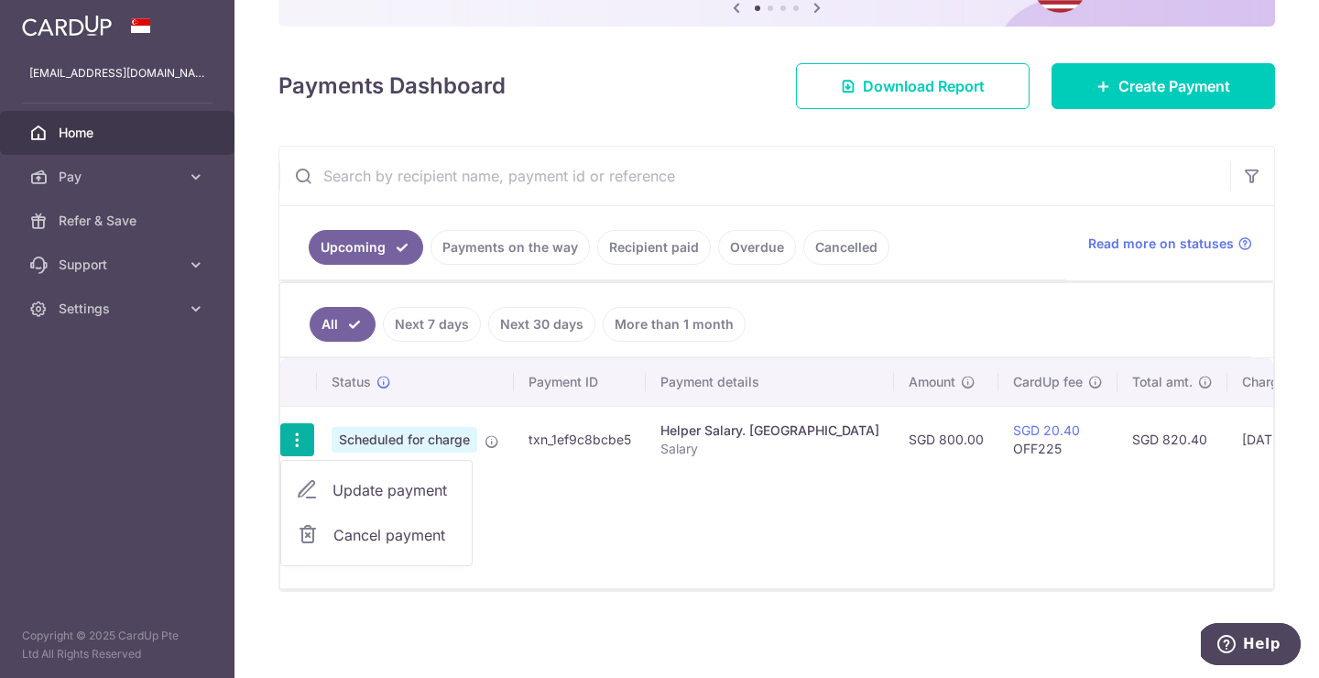
click at [364, 499] on span "Update payment" at bounding box center [395, 490] width 125 height 22
radio input "true"
type input "800.00"
type input "[DATE]"
type input "Salary"
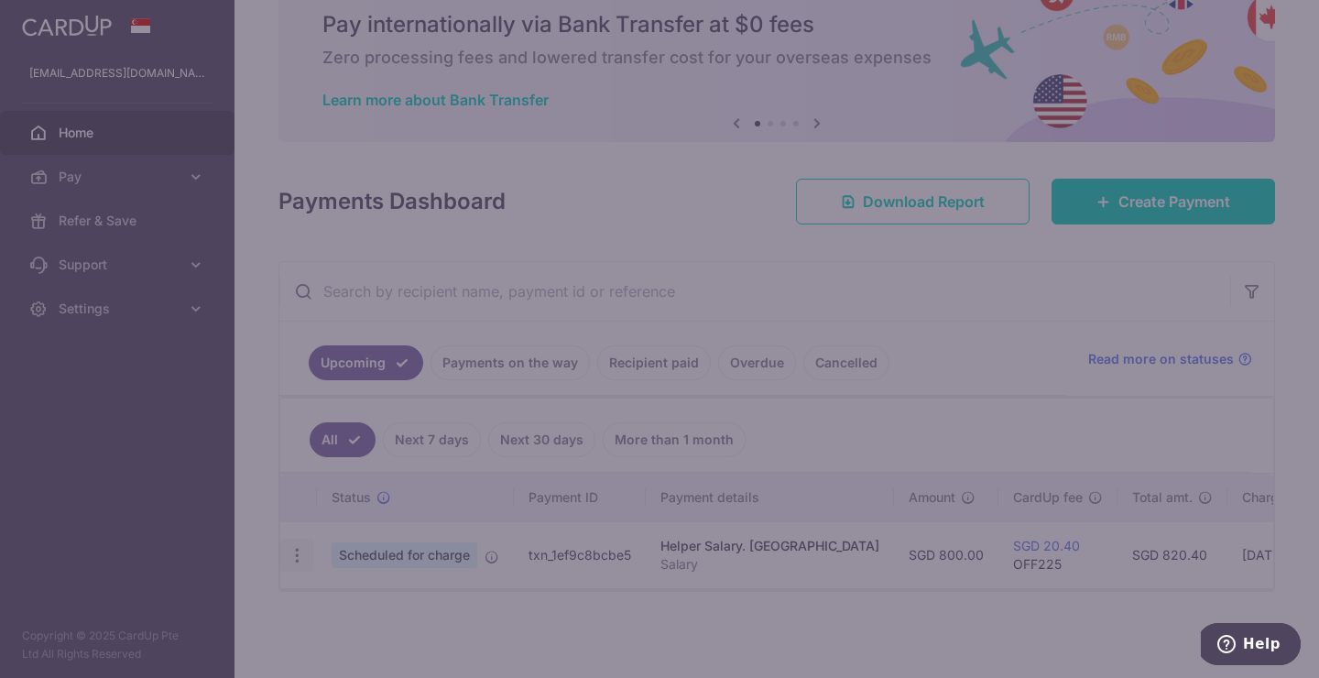
type input "OFF225"
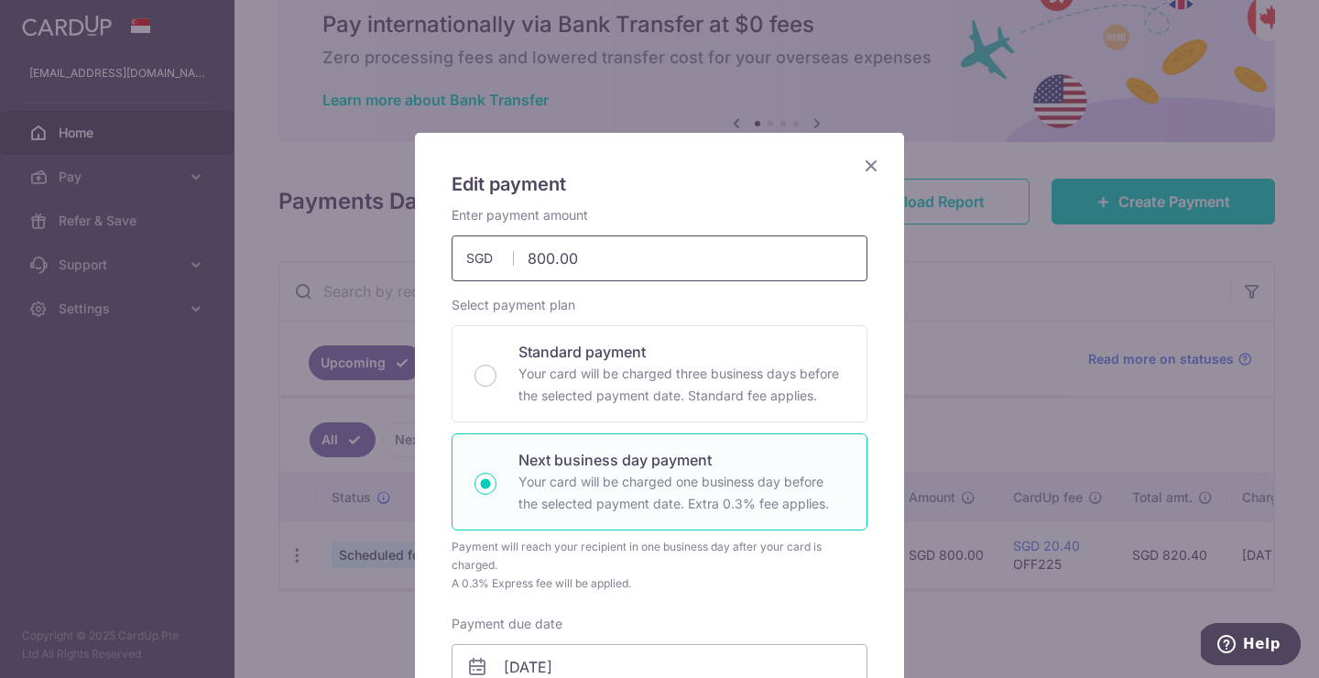
click at [553, 254] on input "800.00" at bounding box center [660, 258] width 416 height 46
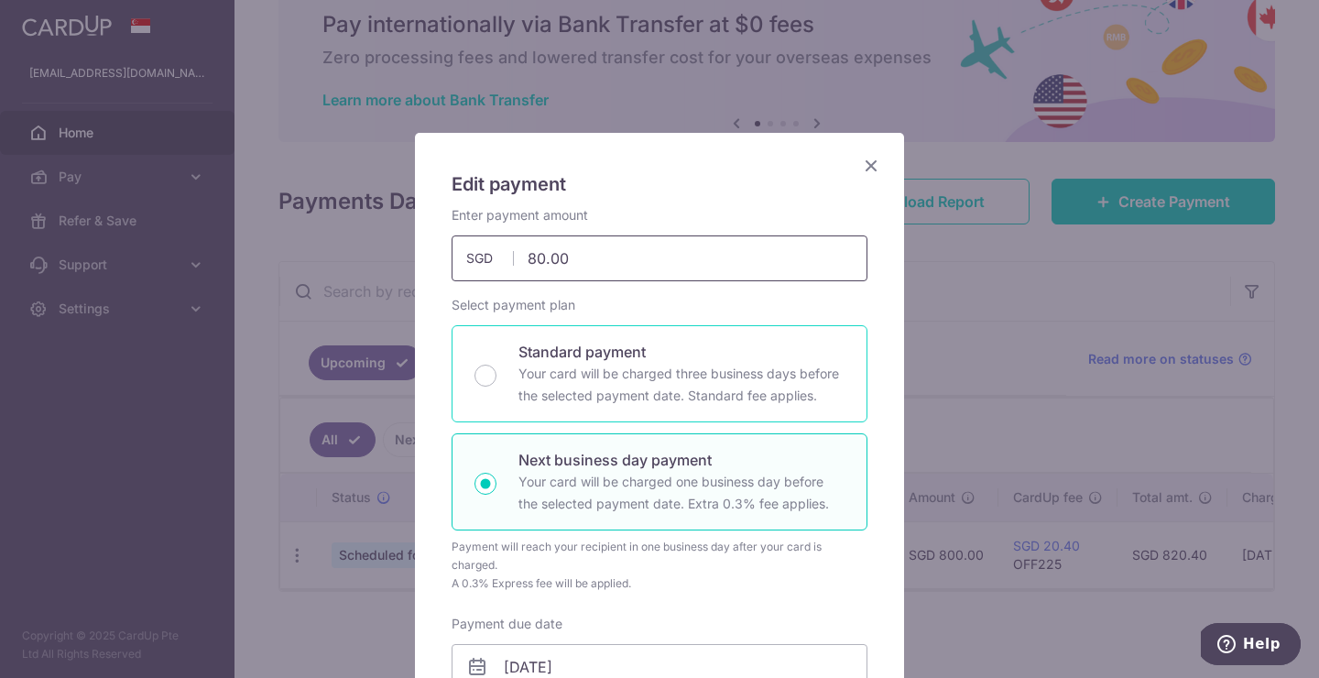
type input "850.00"
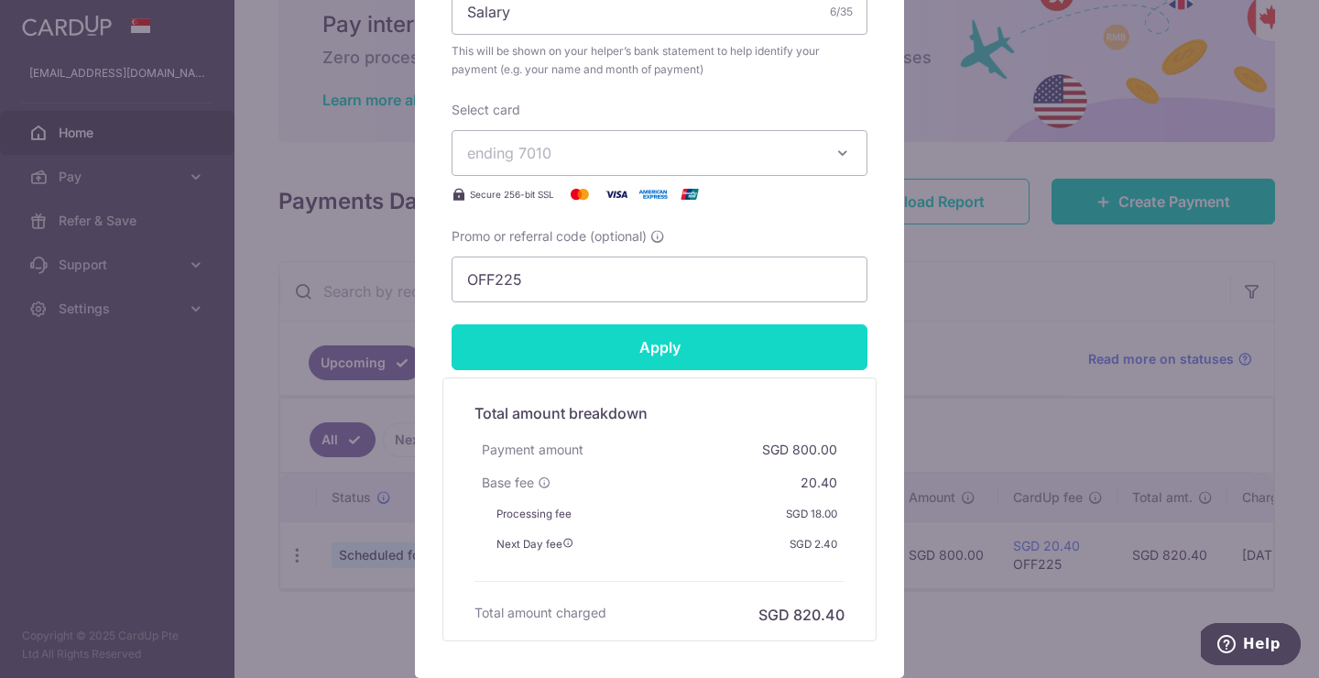
click at [632, 341] on input "Apply" at bounding box center [660, 347] width 416 height 46
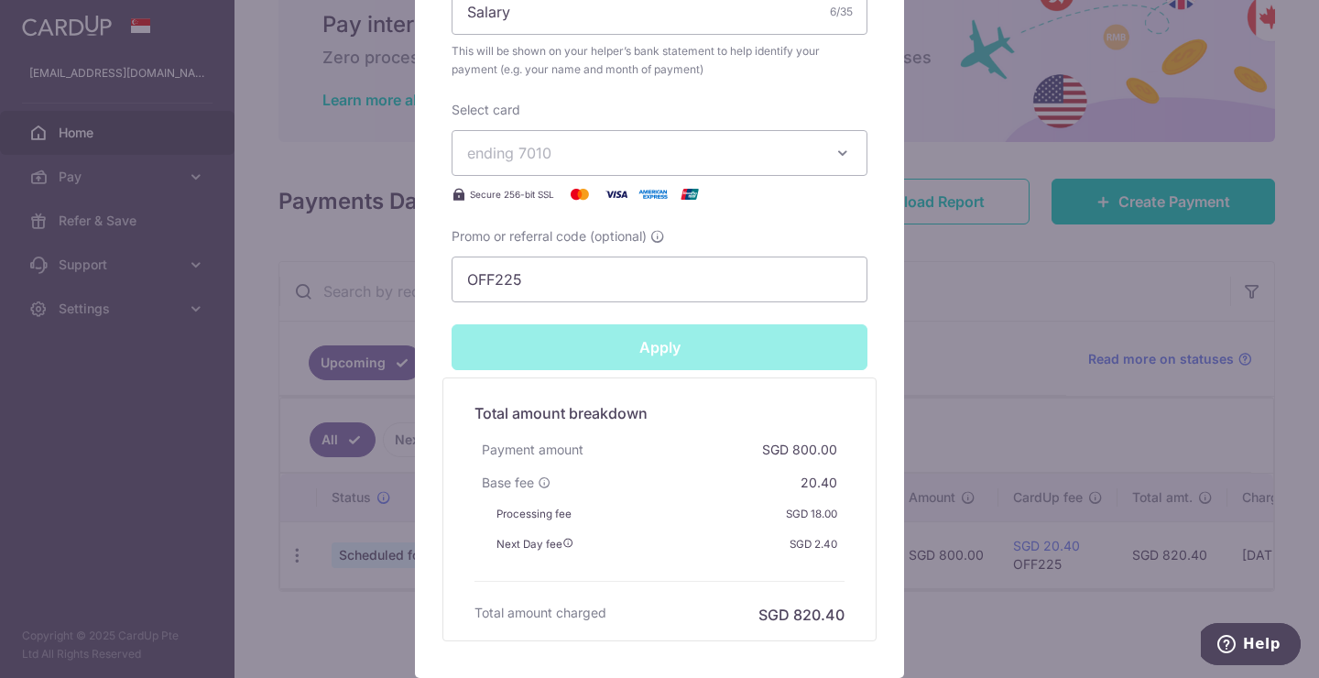
type input "Successfully Applied"
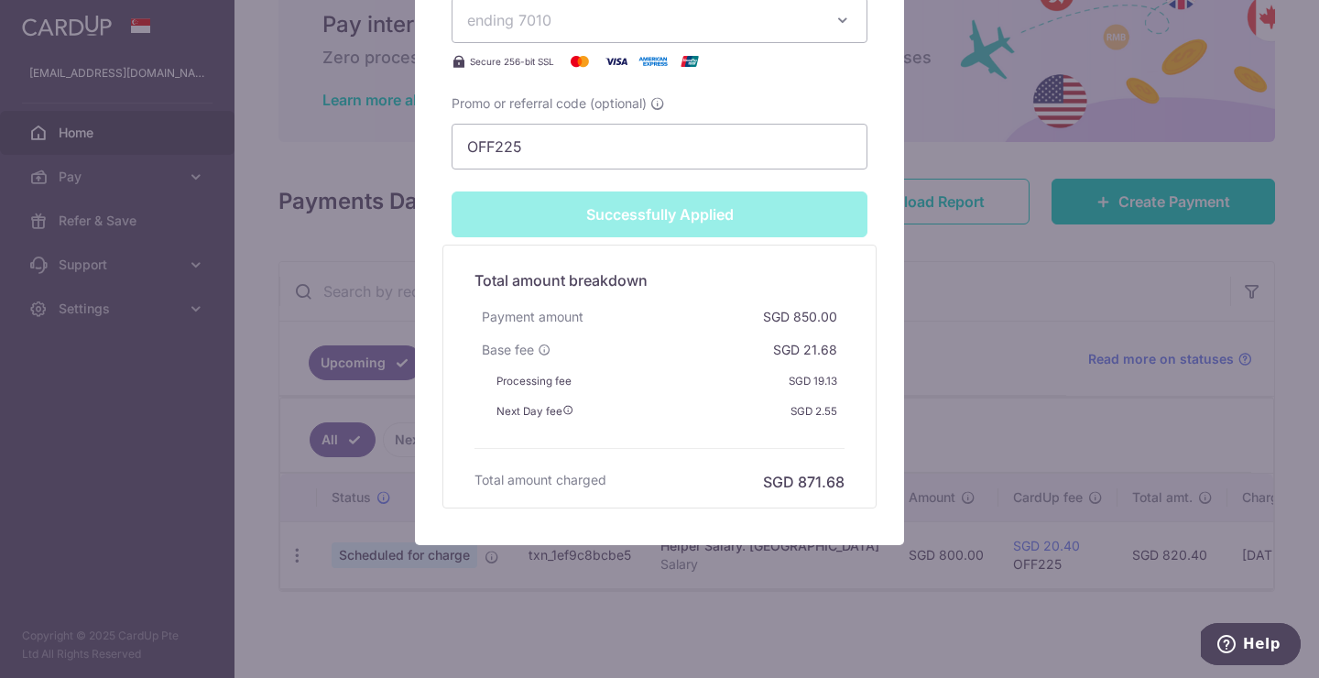
click at [651, 221] on div "Successfully Applied" at bounding box center [660, 215] width 438 height 46
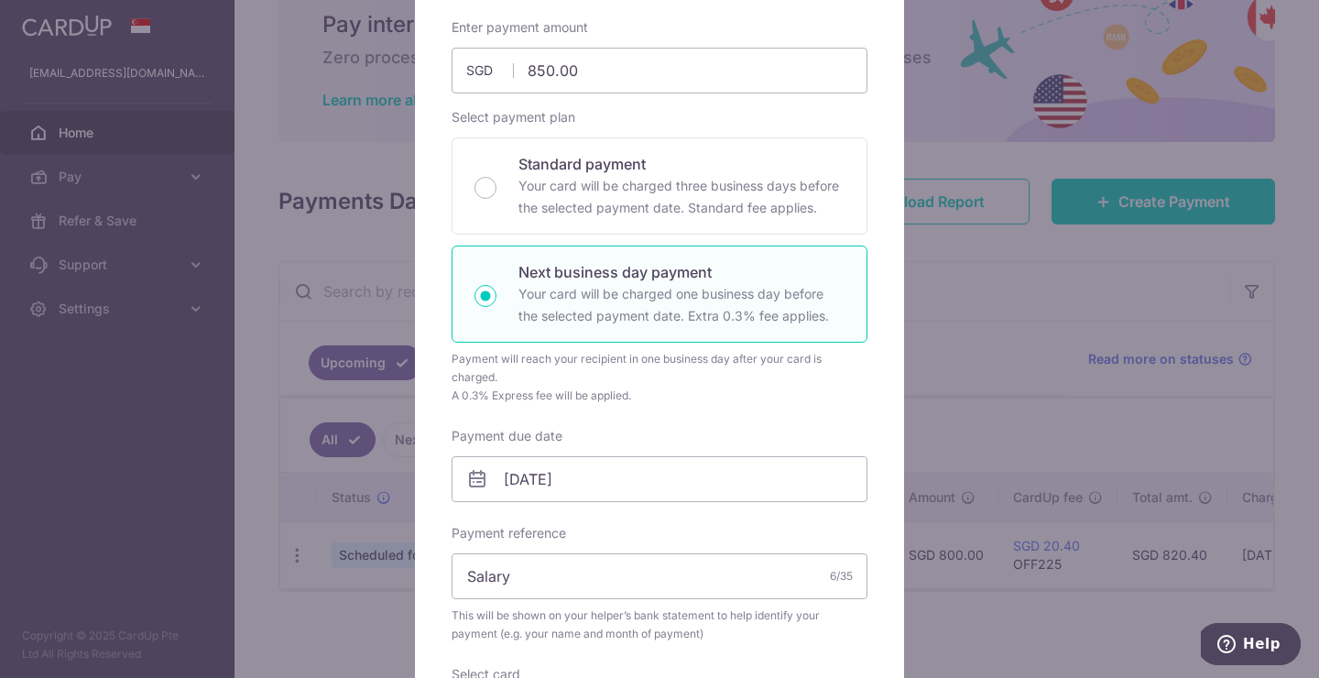
scroll to position [9, 0]
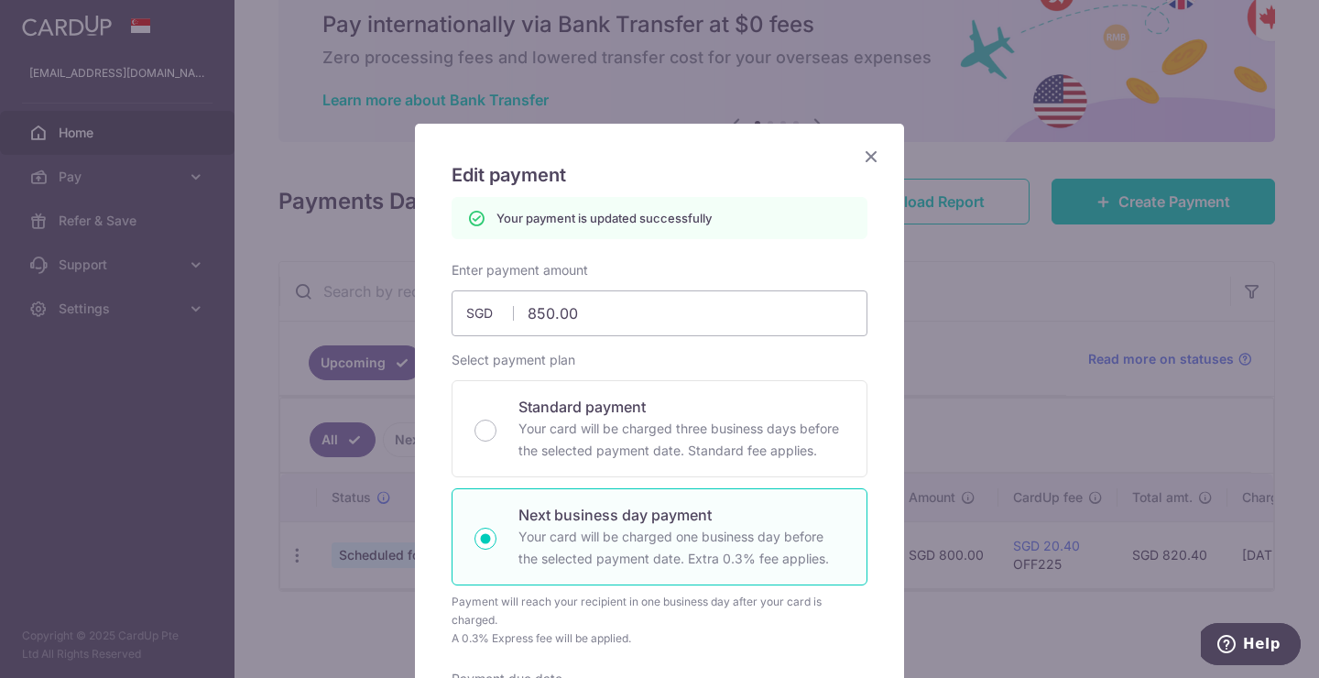
click at [872, 154] on icon "Close" at bounding box center [871, 156] width 22 height 23
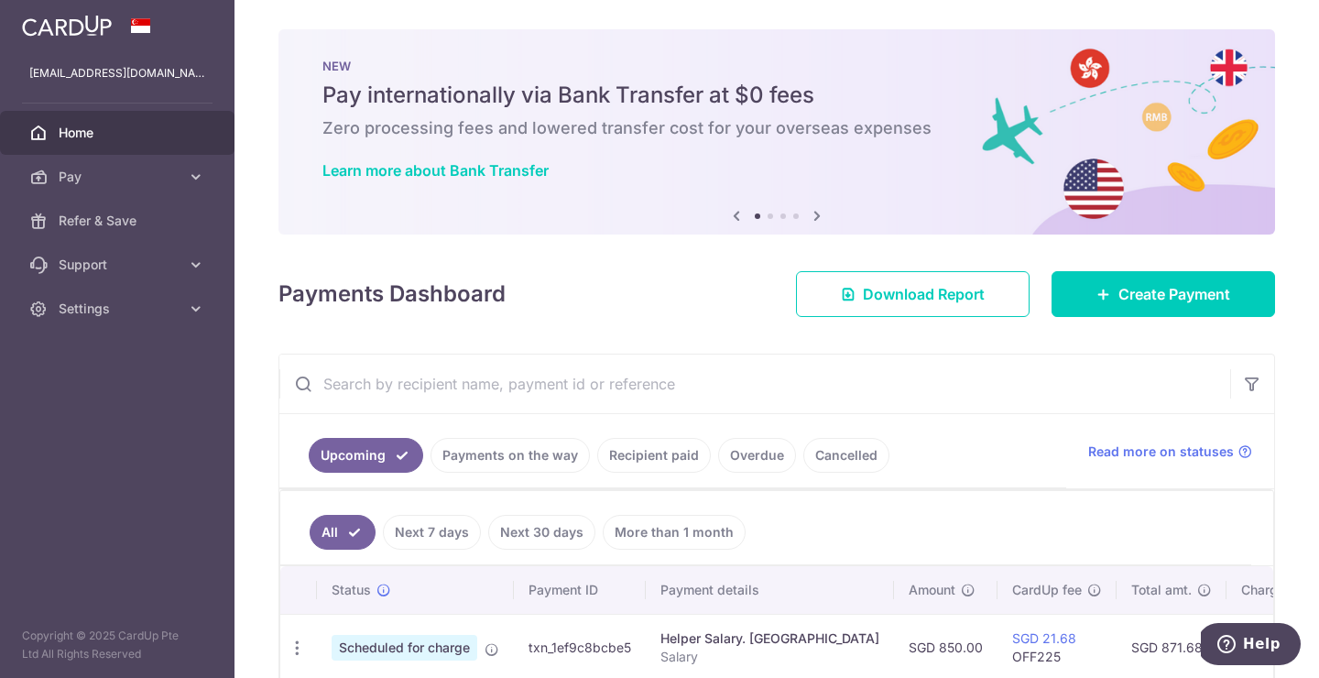
scroll to position [93, 0]
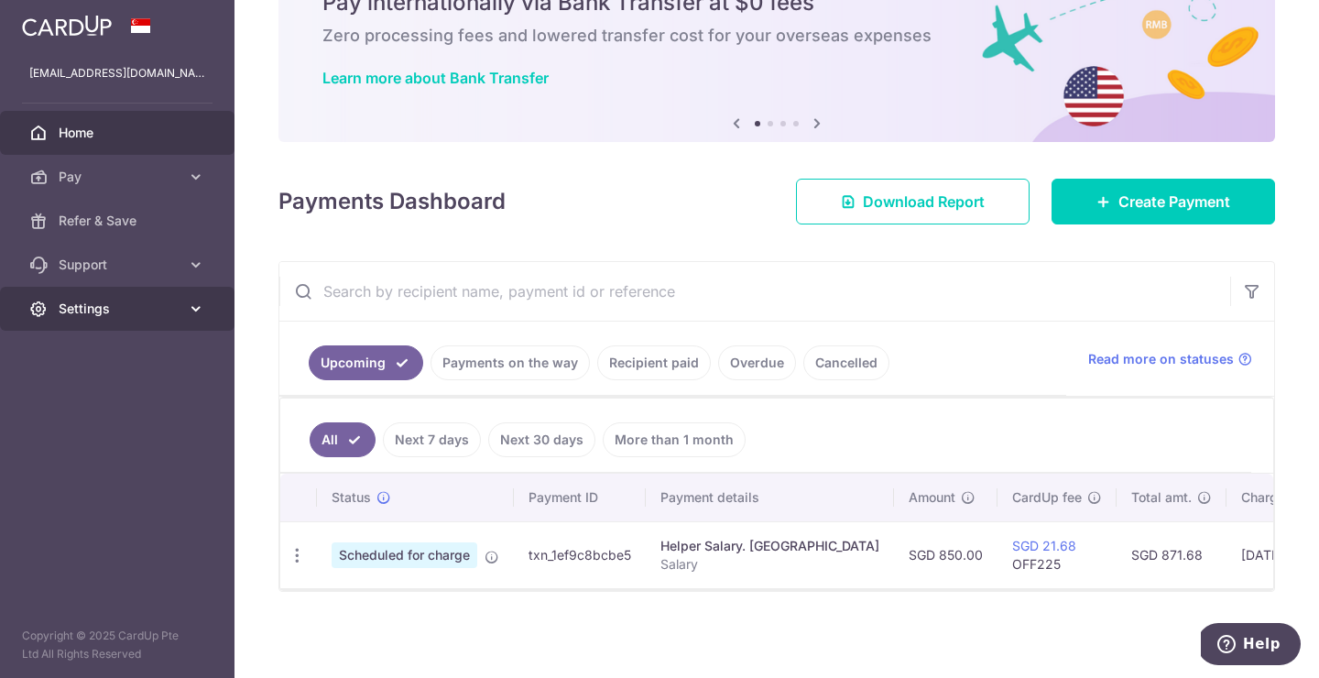
click at [97, 318] on link "Settings" at bounding box center [117, 309] width 235 height 44
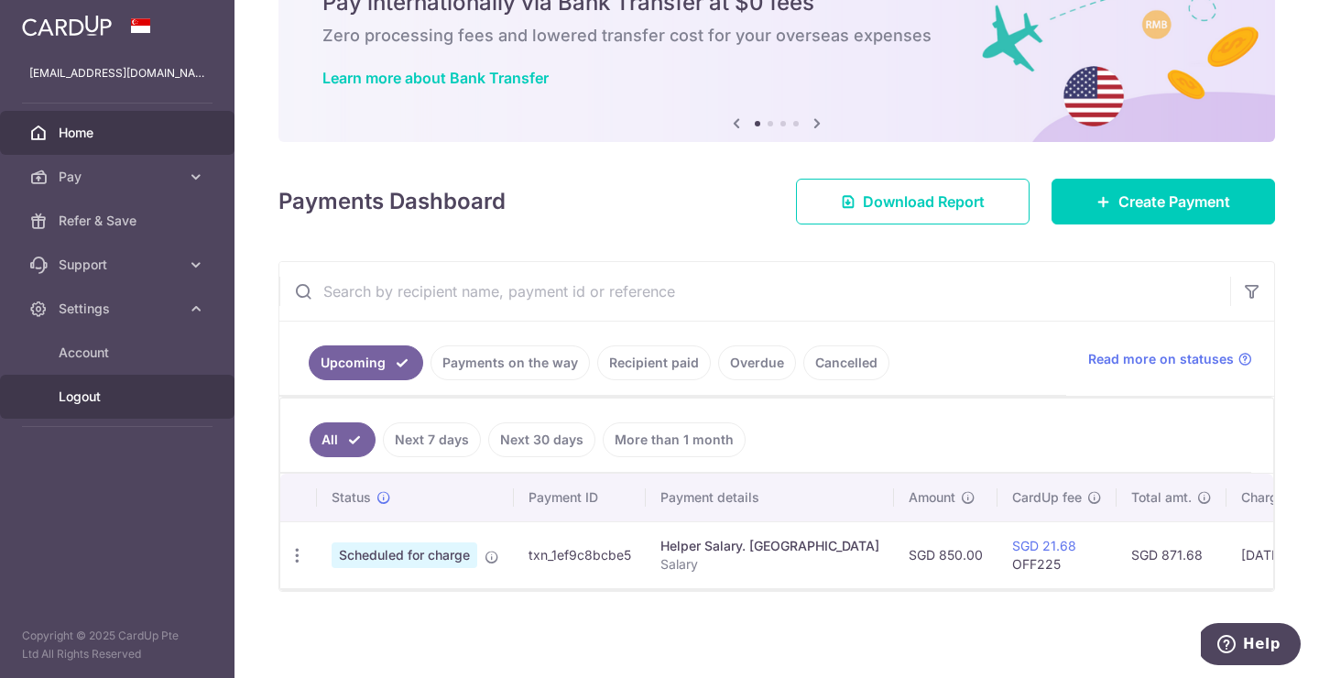
click at [84, 392] on span "Logout" at bounding box center [119, 397] width 121 height 18
